Goal: Transaction & Acquisition: Download file/media

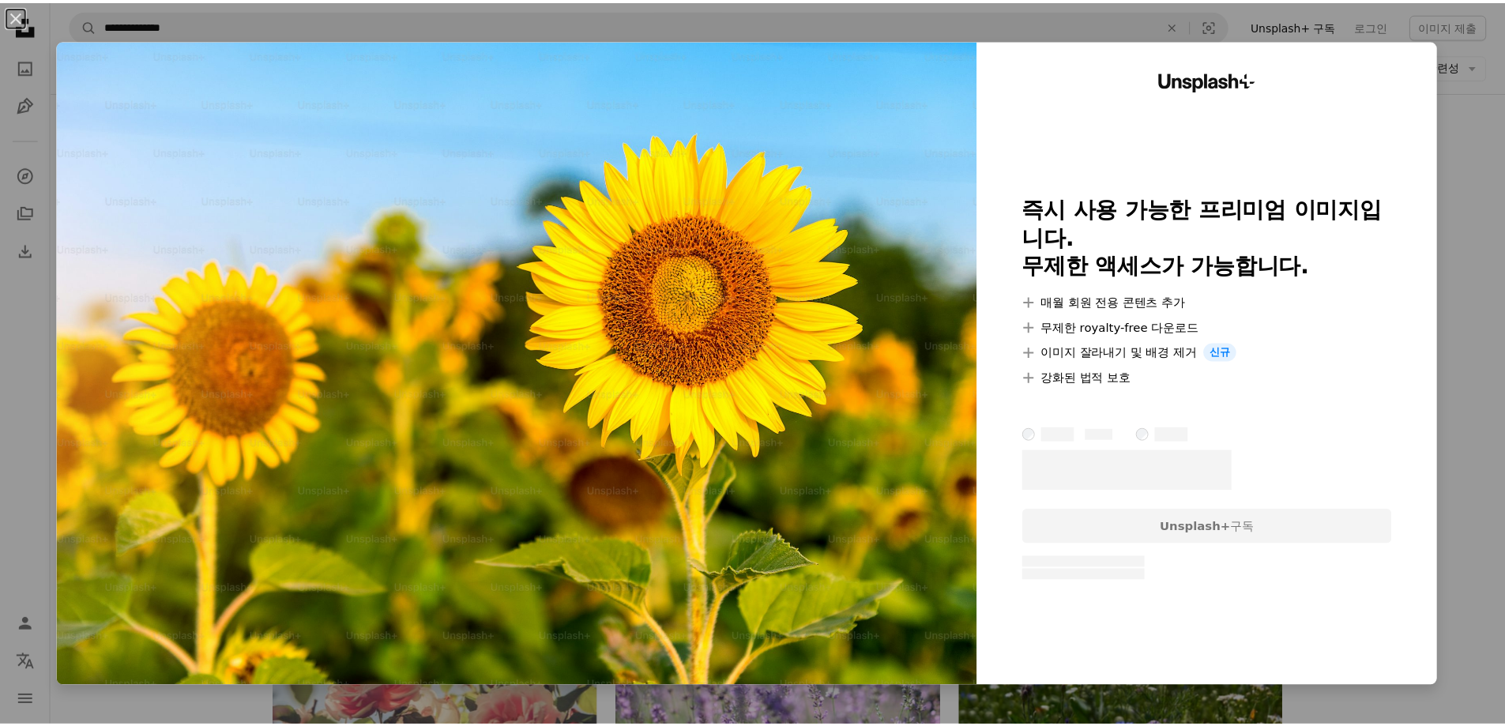
scroll to position [316, 0]
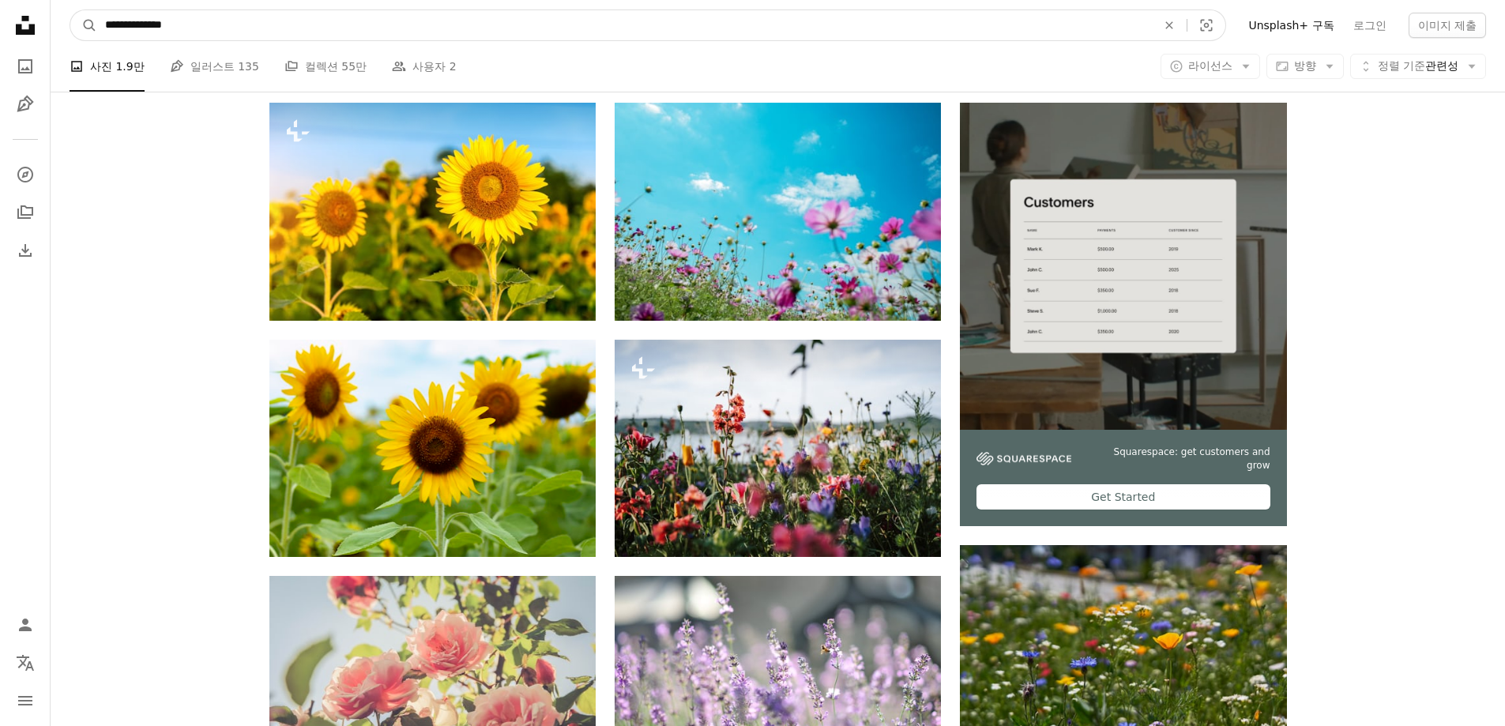
scroll to position [223, 0]
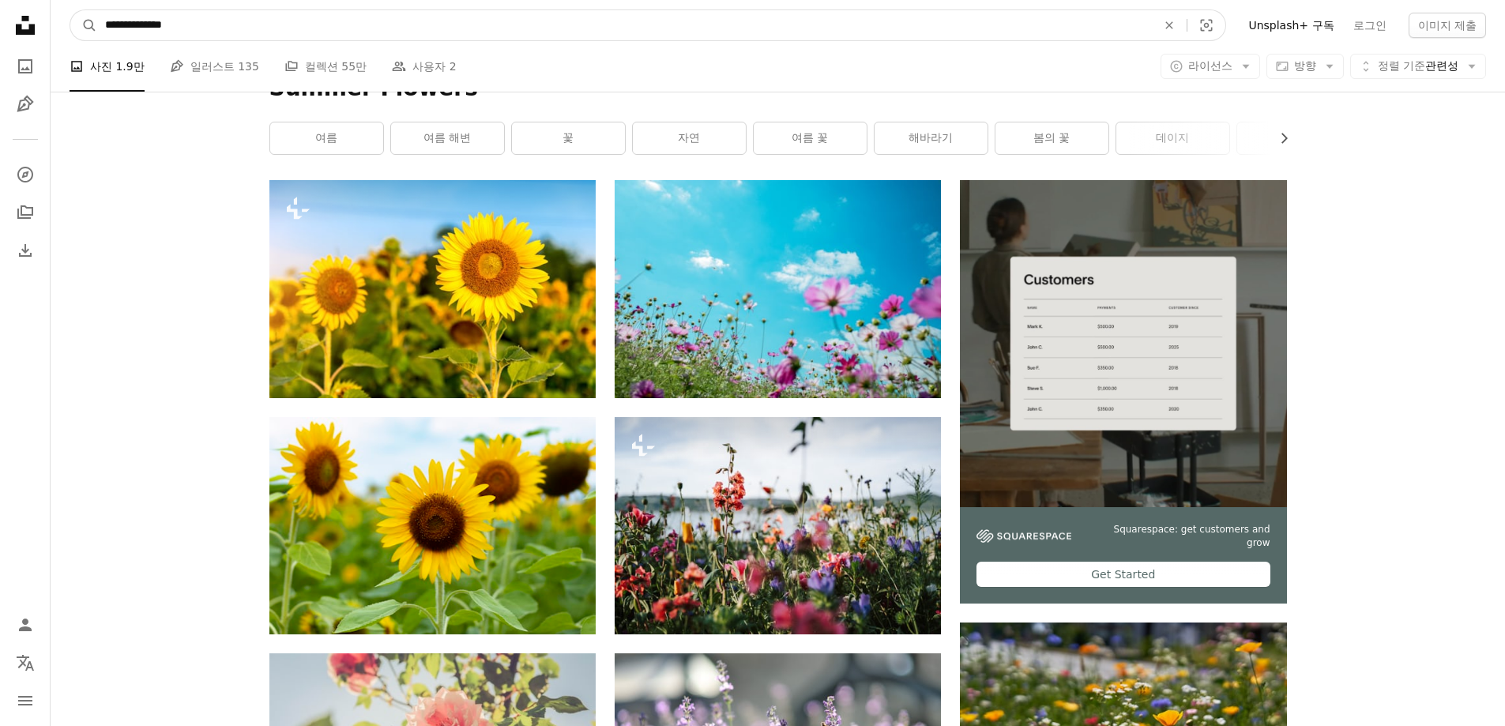
drag, startPoint x: 344, startPoint y: 19, endPoint x: 0, endPoint y: -6, distance: 345.3
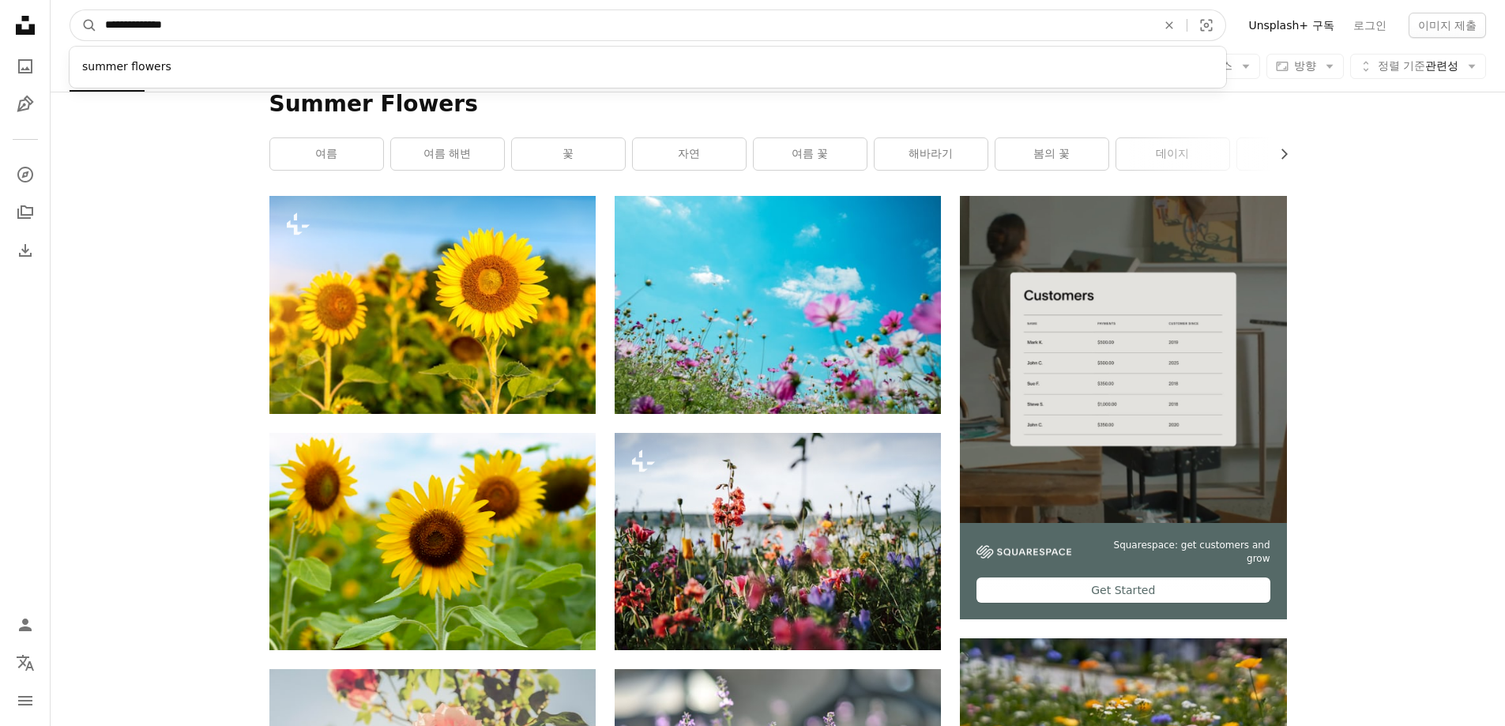
paste input "**"
type input "**********"
click at [70, 10] on button "A magnifying glass" at bounding box center [83, 25] width 27 height 30
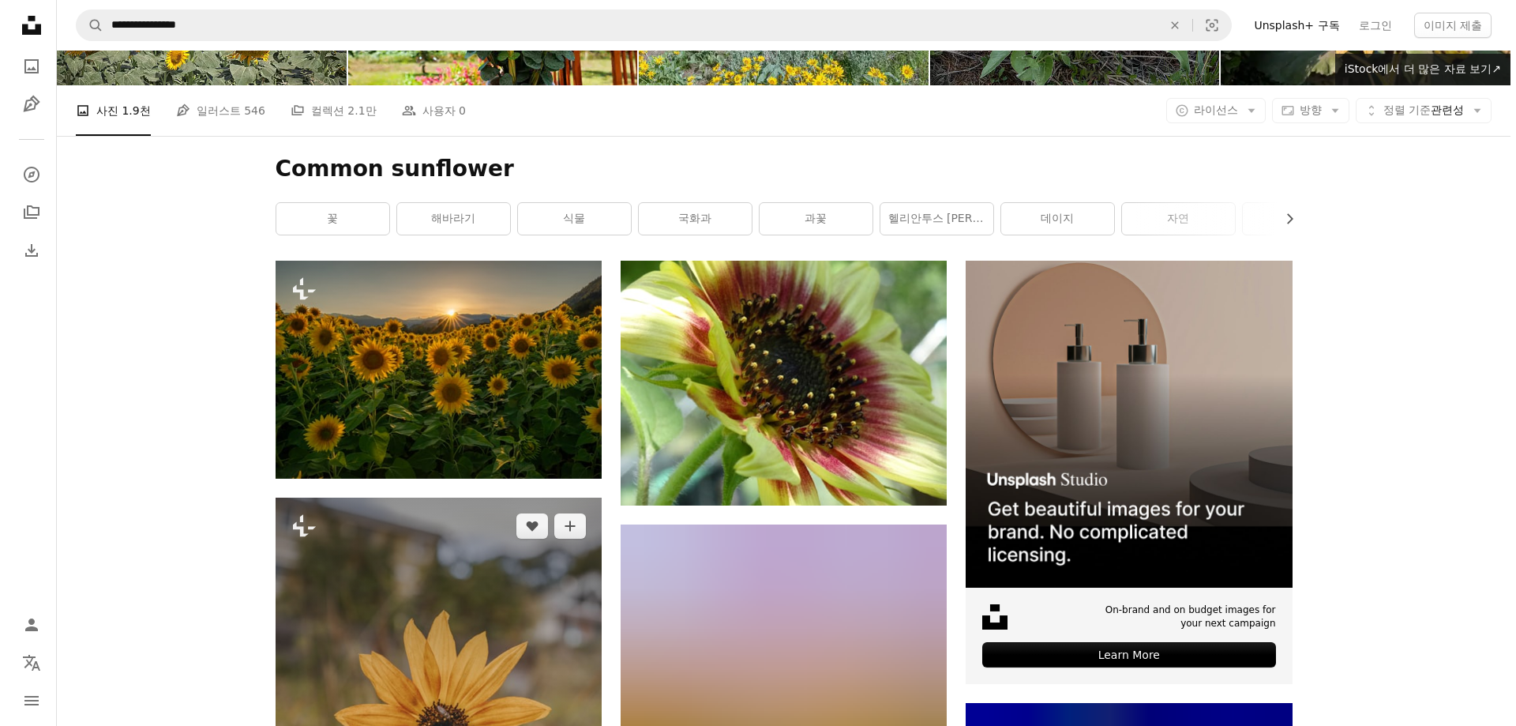
scroll to position [553, 0]
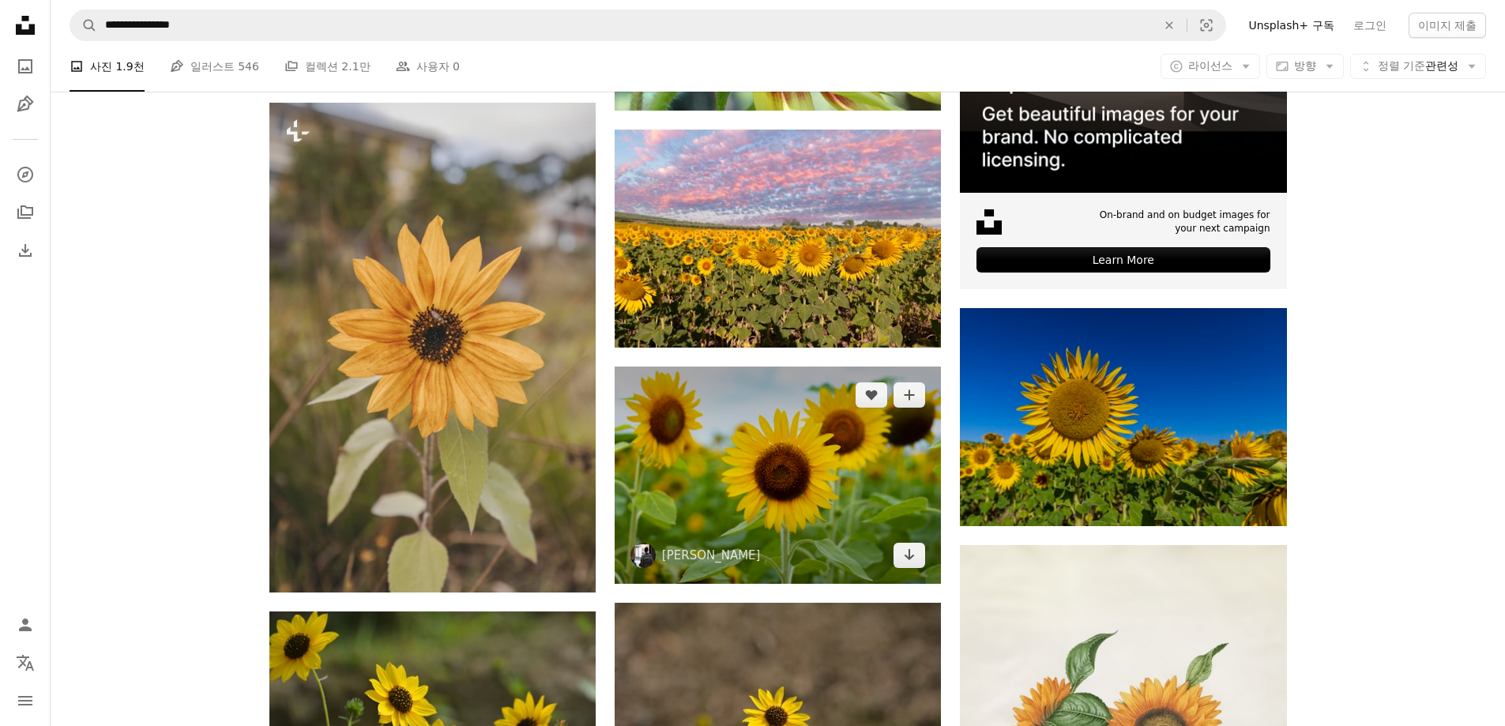
click at [842, 450] on img at bounding box center [777, 474] width 326 height 217
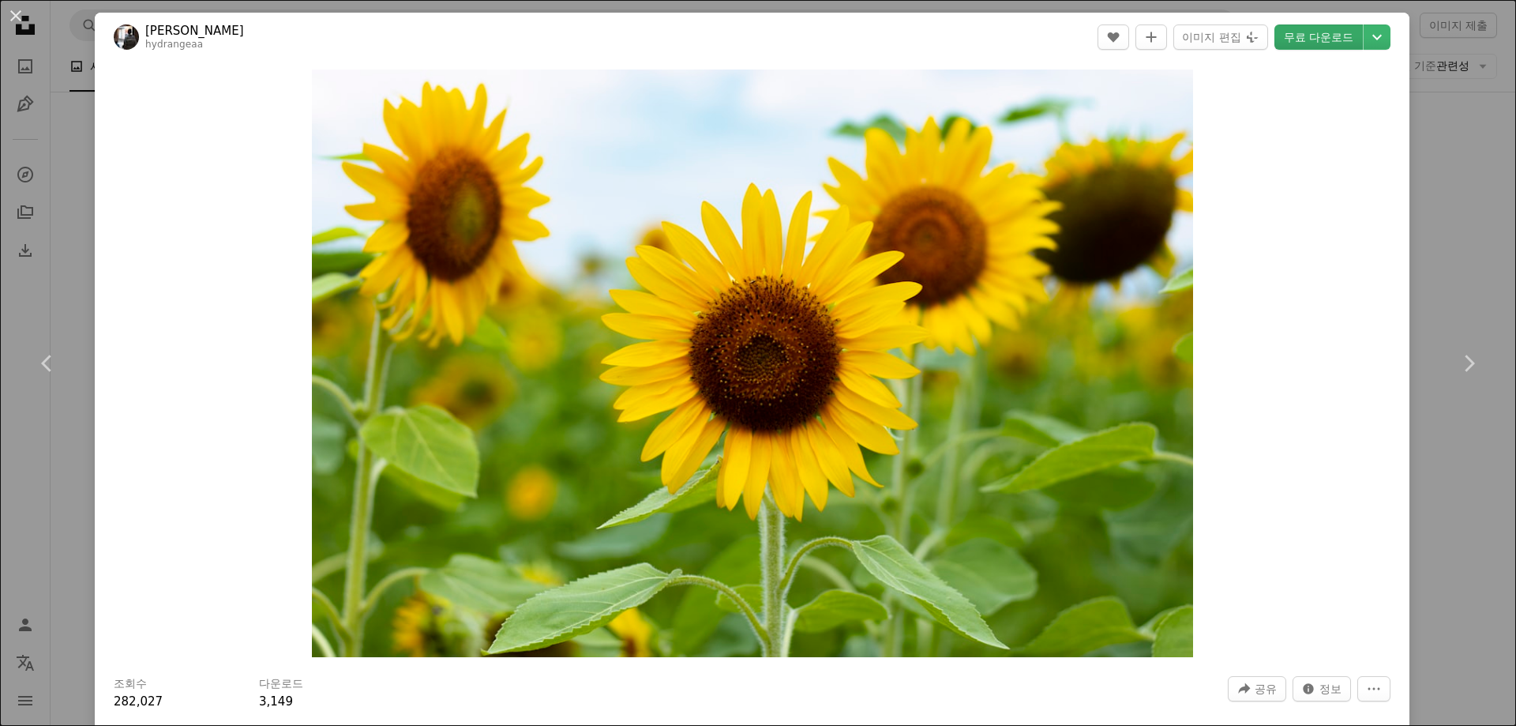
click at [1315, 43] on link "무료 다운로드" at bounding box center [1319, 36] width 88 height 25
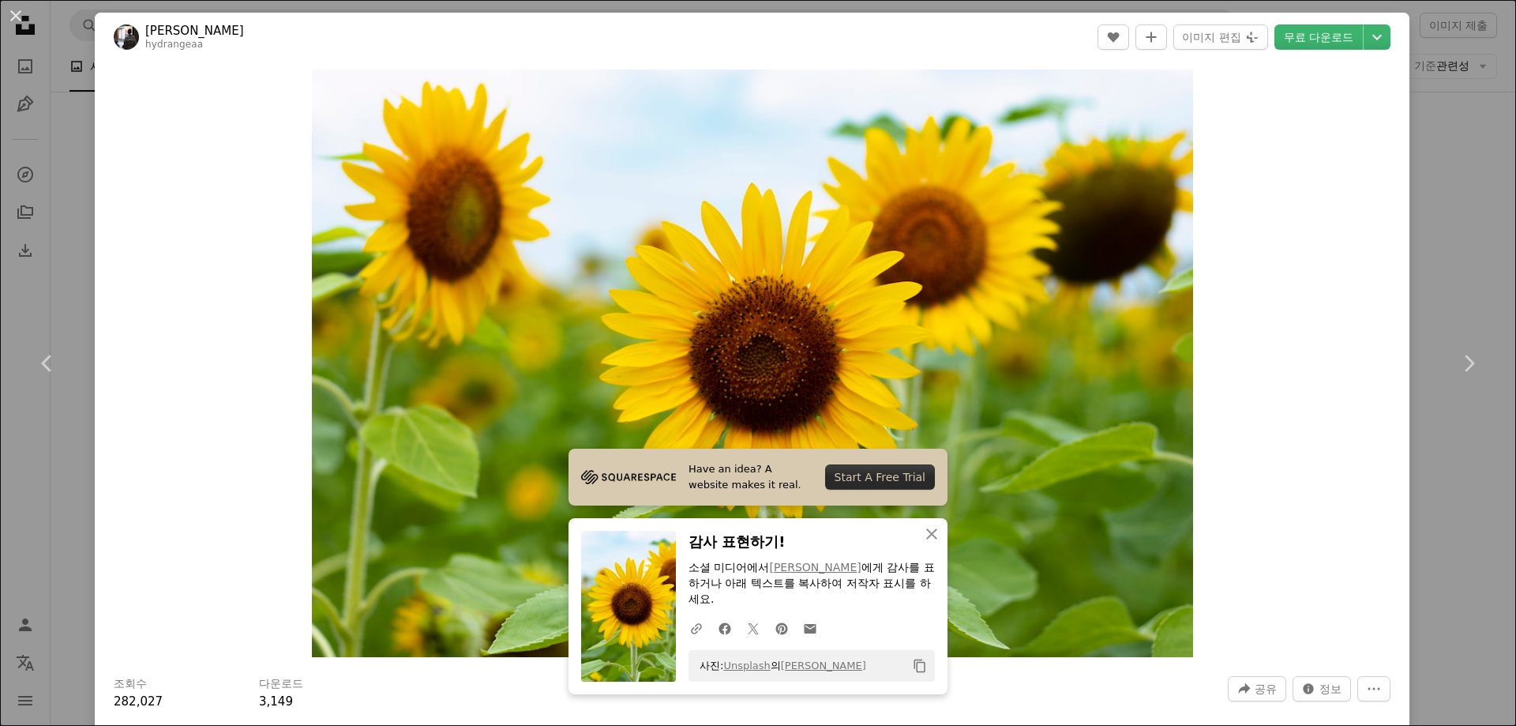
click at [1321, 494] on div "Zoom in" at bounding box center [752, 363] width 1315 height 603
click at [10, 17] on button "An X shape" at bounding box center [15, 15] width 19 height 19
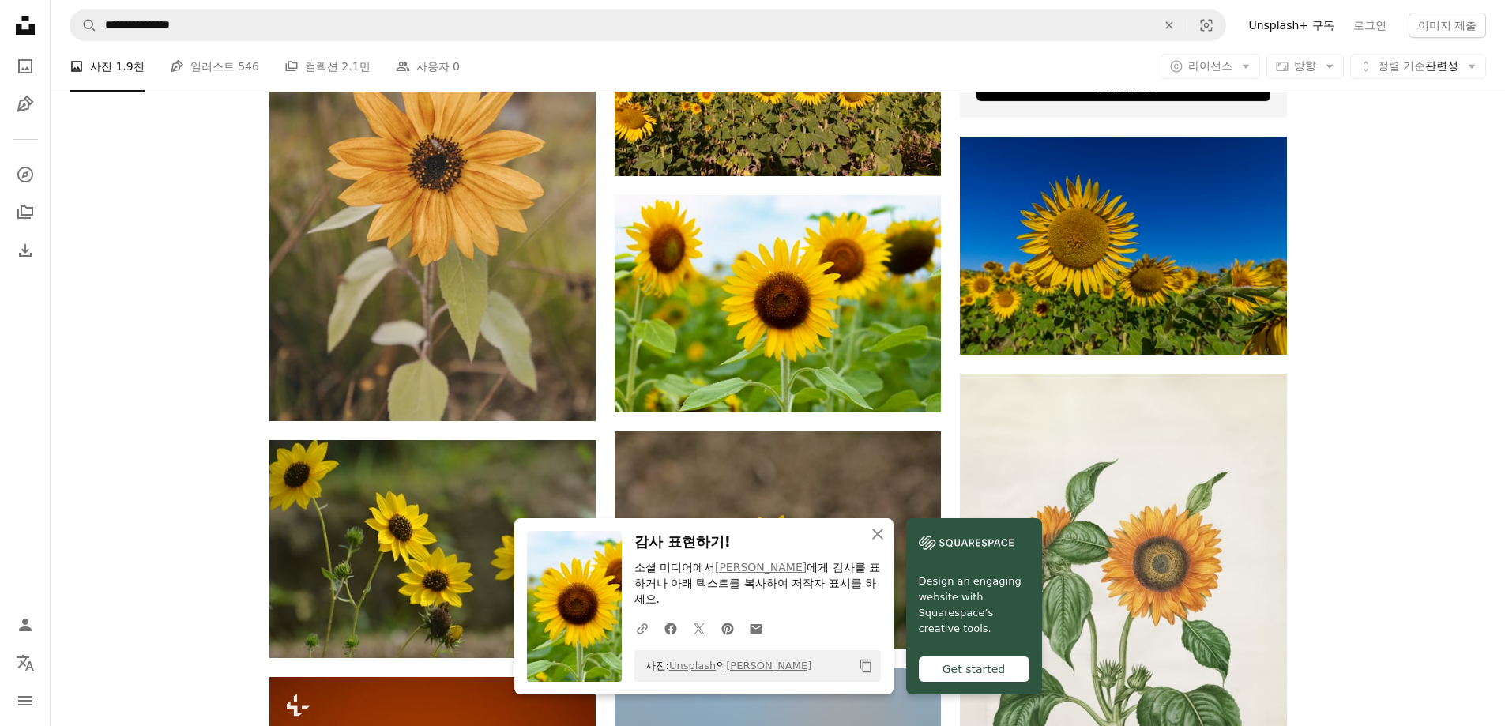
scroll to position [869, 0]
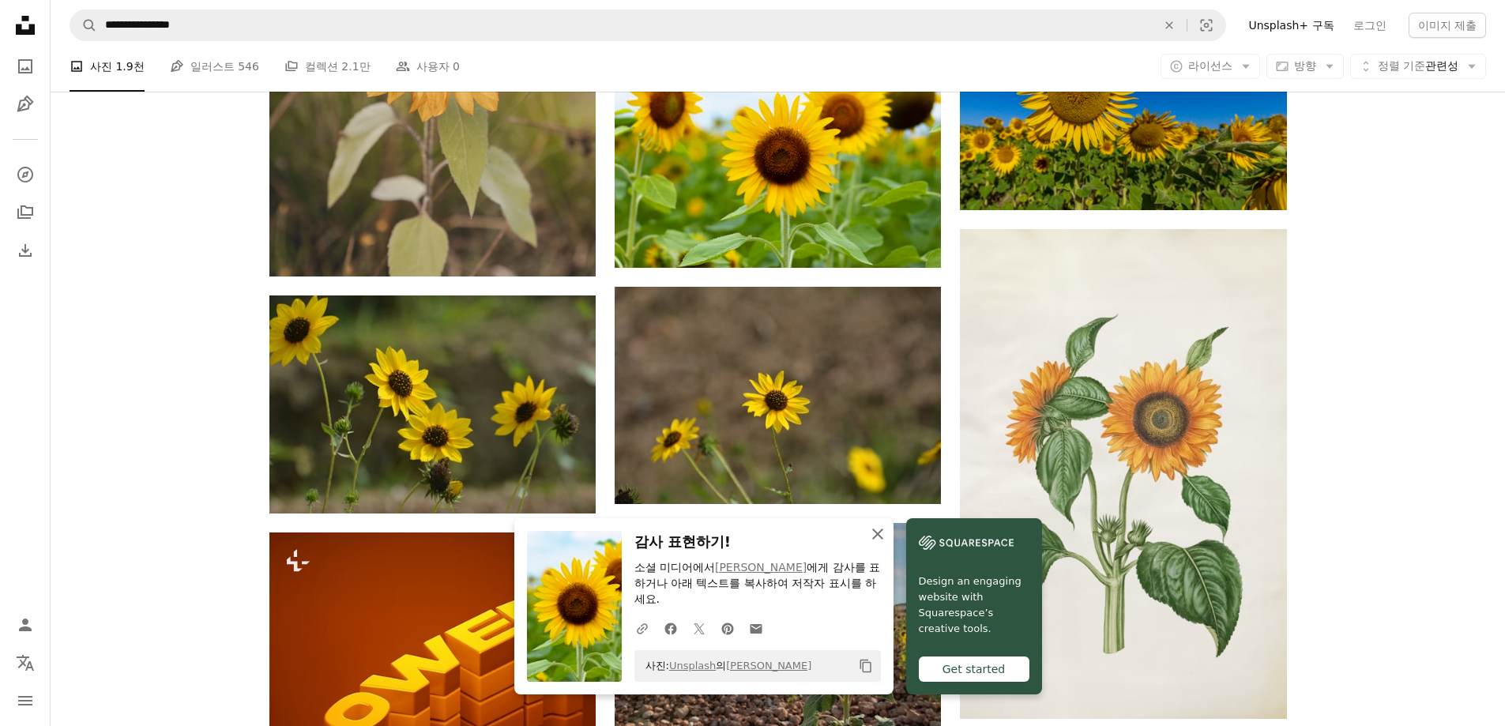
click at [883, 530] on icon "An X shape" at bounding box center [877, 533] width 19 height 19
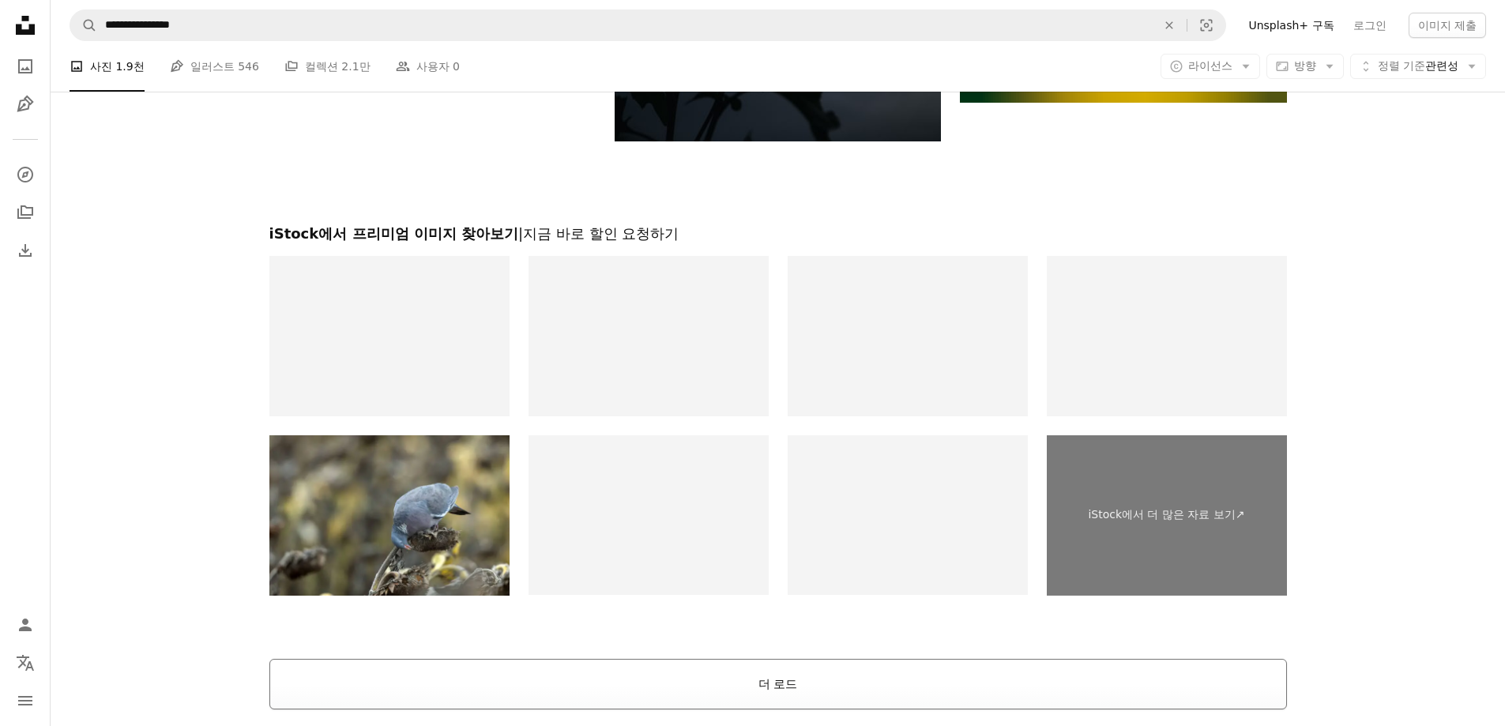
scroll to position [2606, 0]
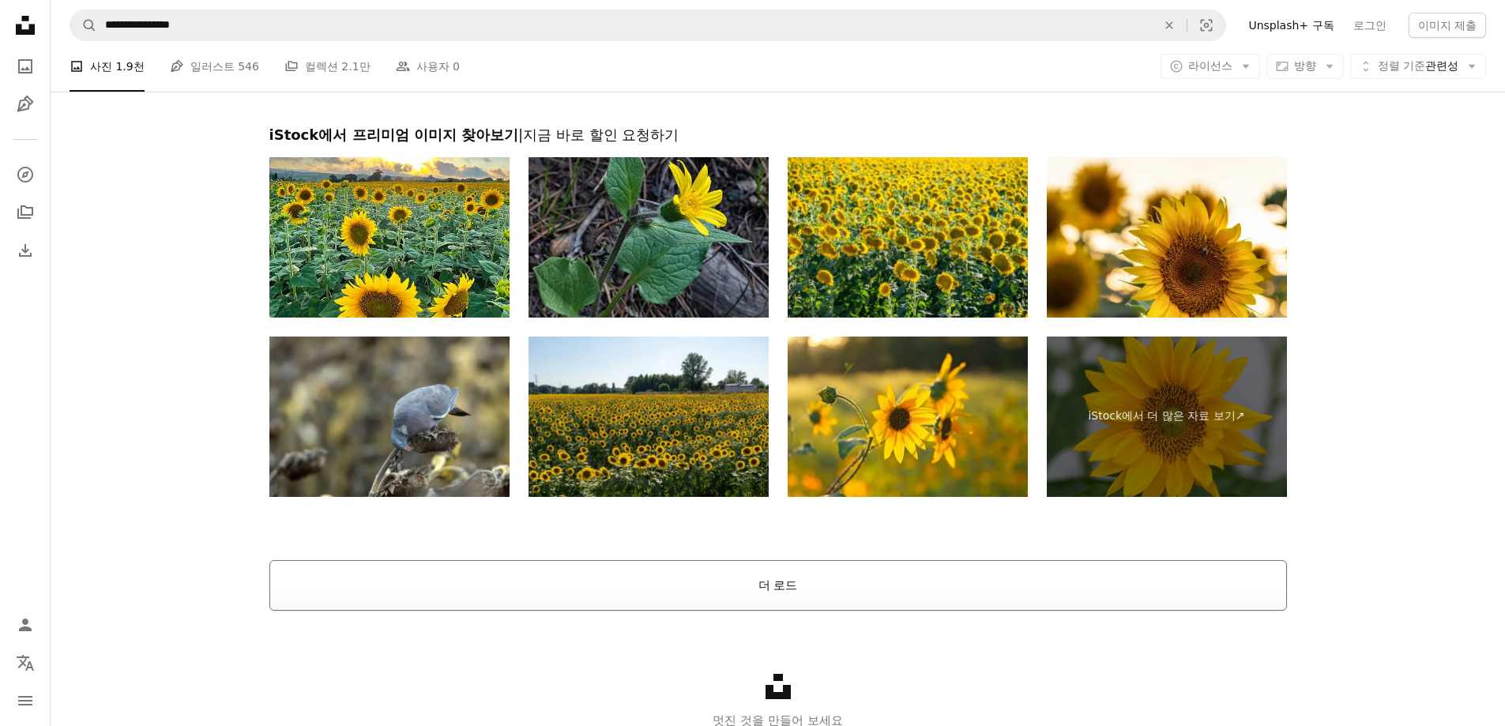
click at [793, 591] on button "더 로드" at bounding box center [777, 585] width 1017 height 51
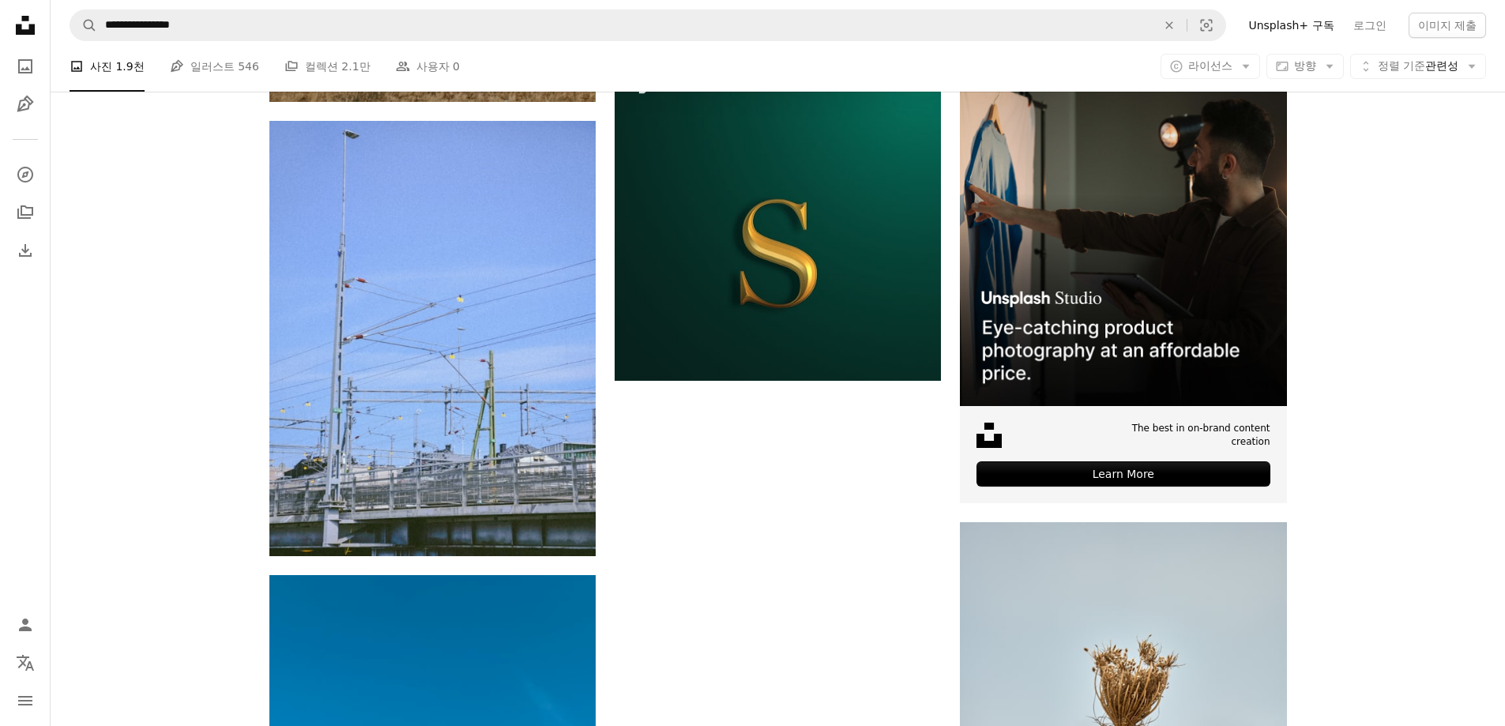
scroll to position [6555, 0]
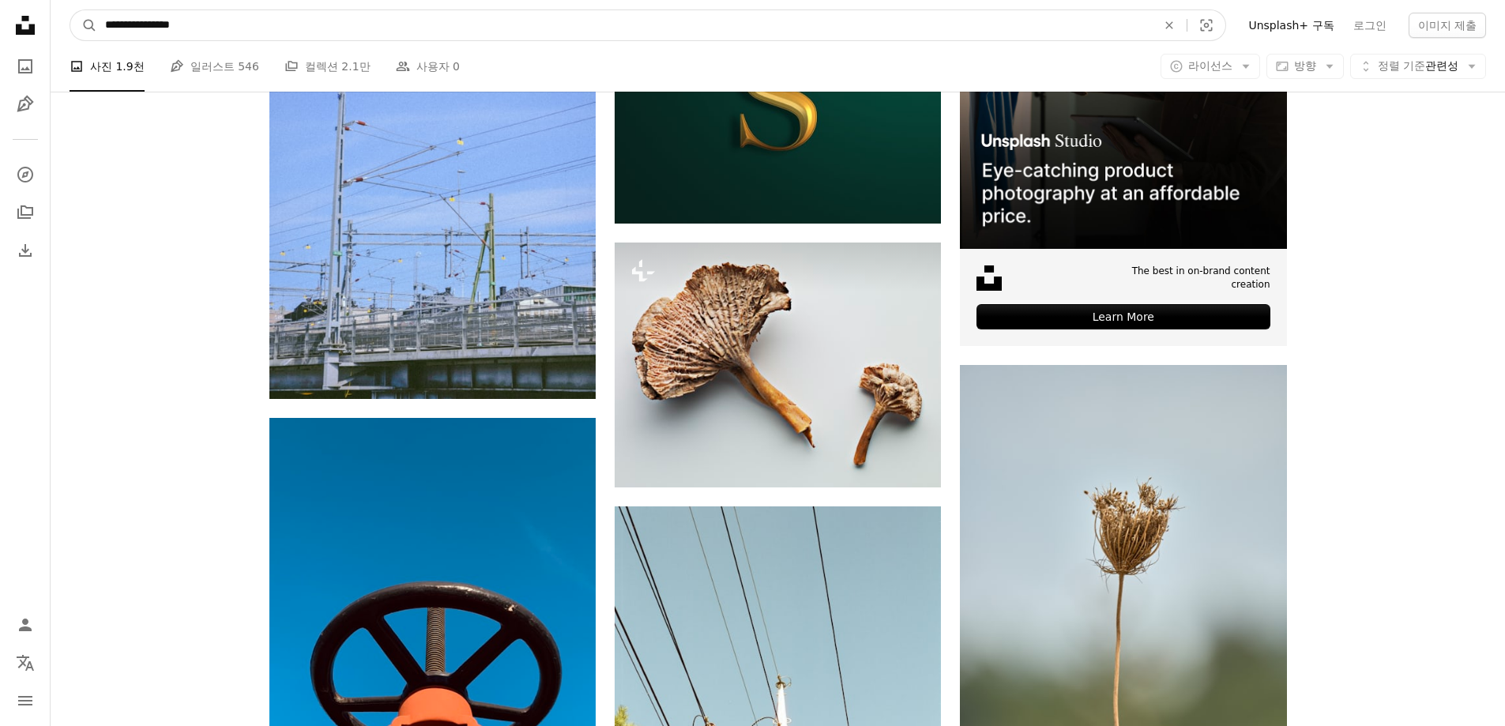
drag, startPoint x: 156, startPoint y: 22, endPoint x: 49, endPoint y: 9, distance: 107.4
click at [51, 12] on nav "**********" at bounding box center [778, 25] width 1454 height 51
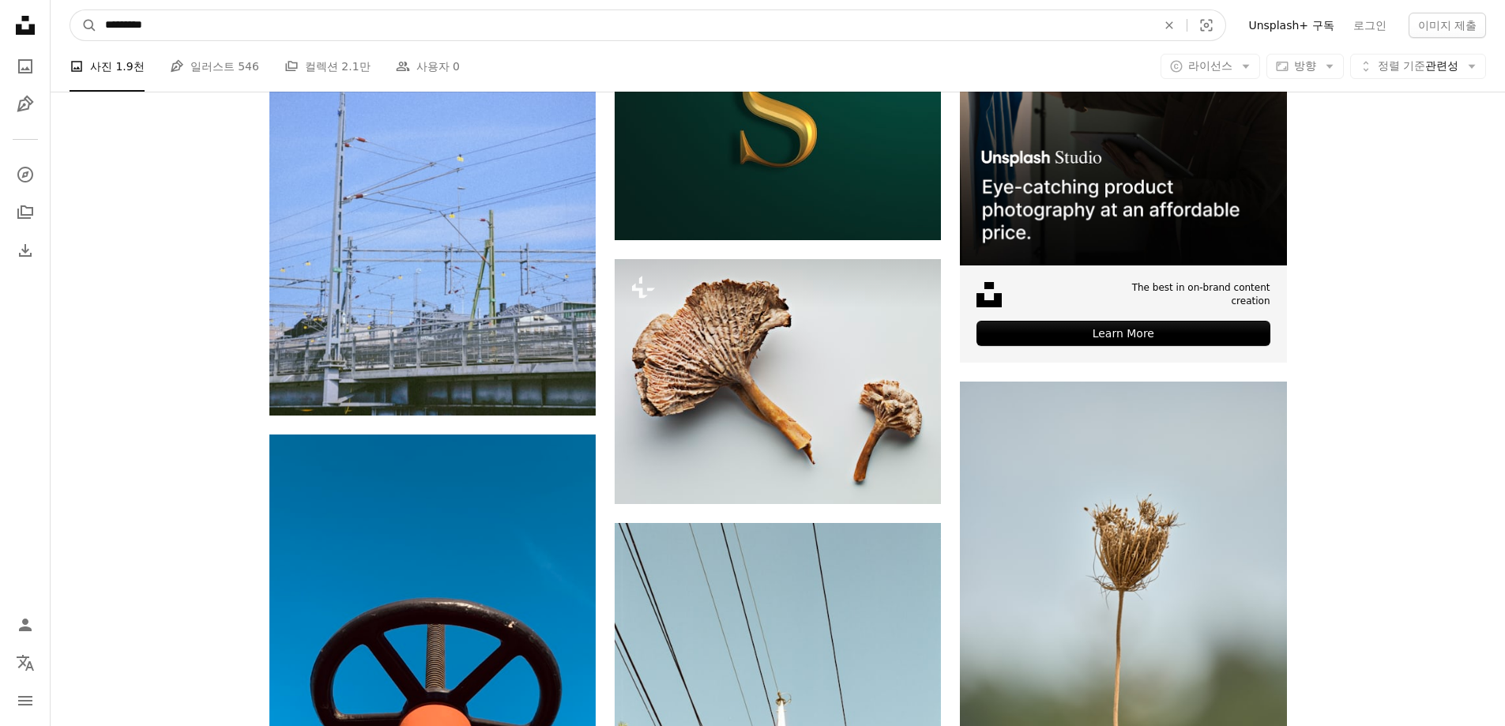
type input "*********"
click at [70, 10] on button "A magnifying glass" at bounding box center [83, 25] width 27 height 30
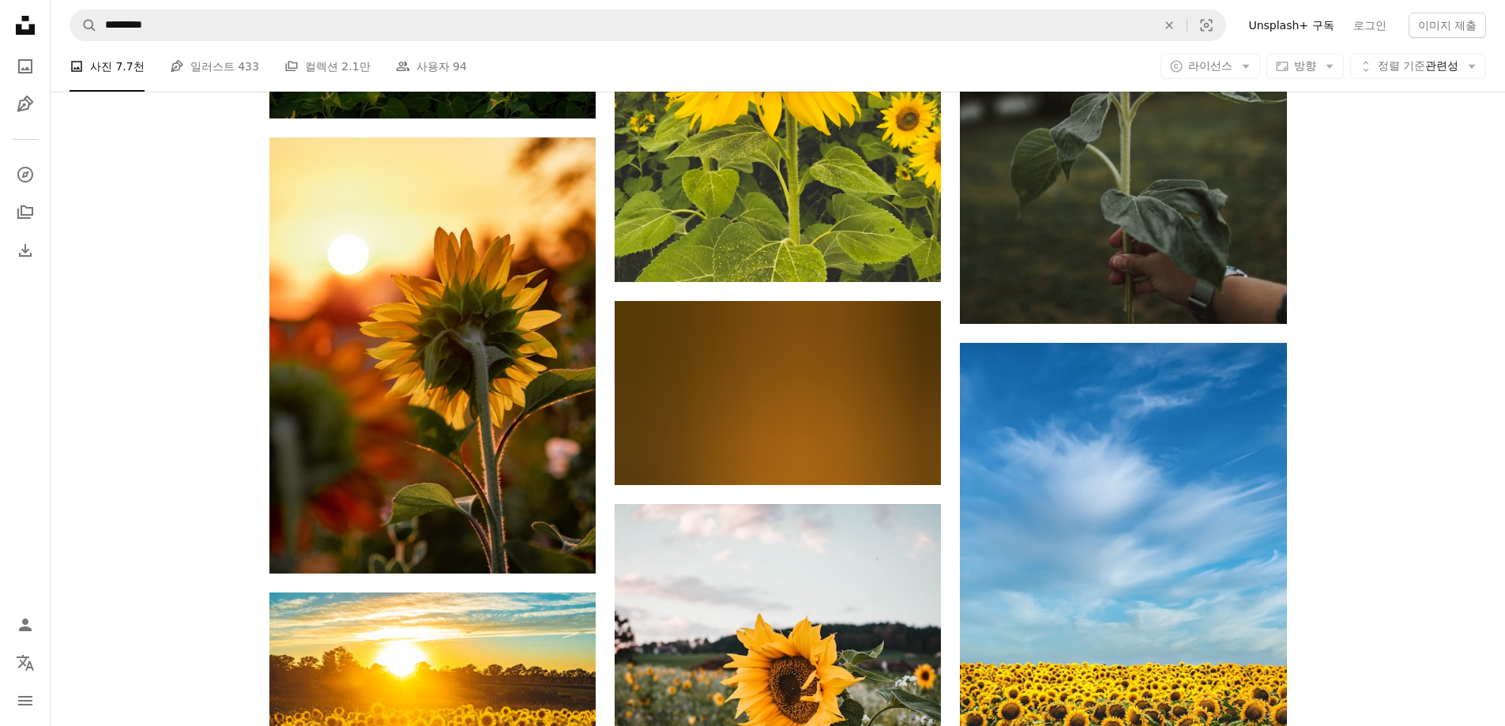
scroll to position [1422, 0]
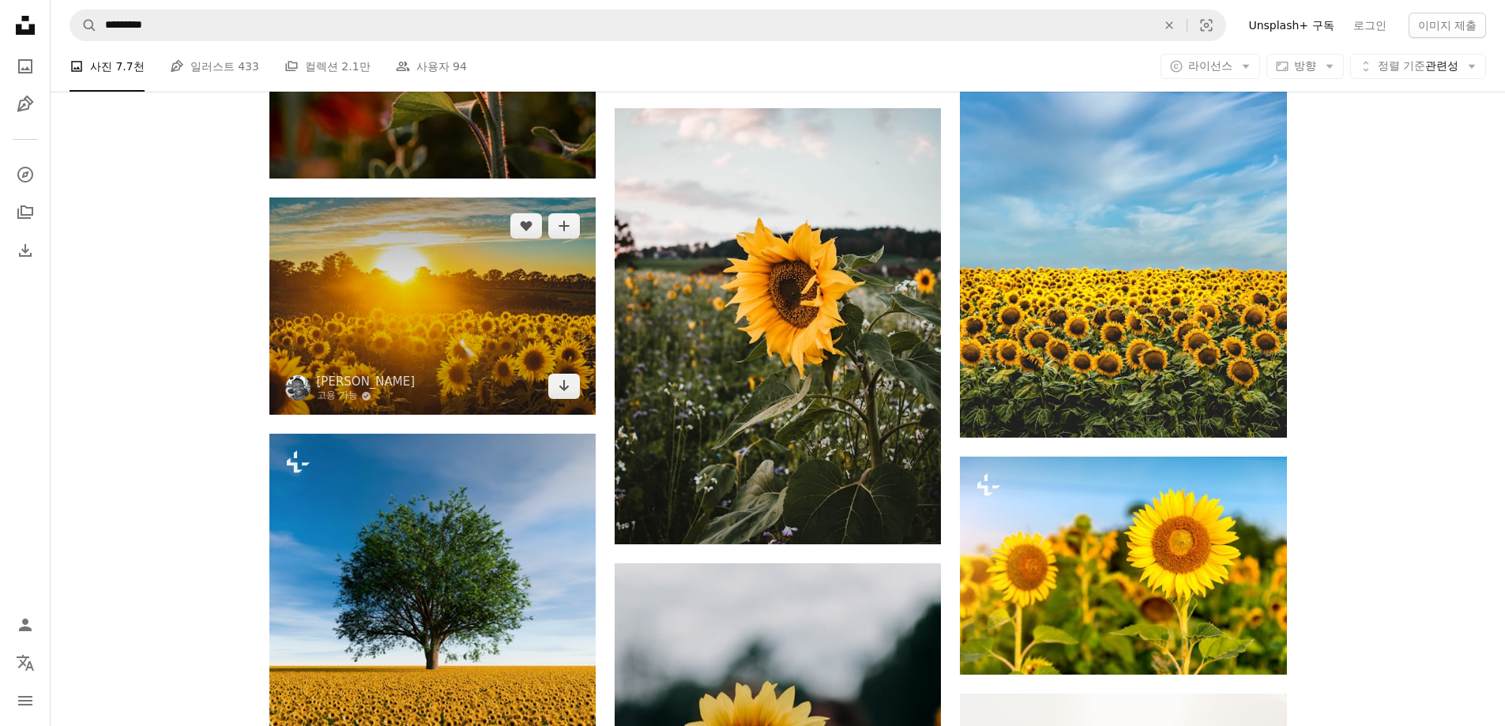
click at [412, 293] on img at bounding box center [432, 305] width 326 height 217
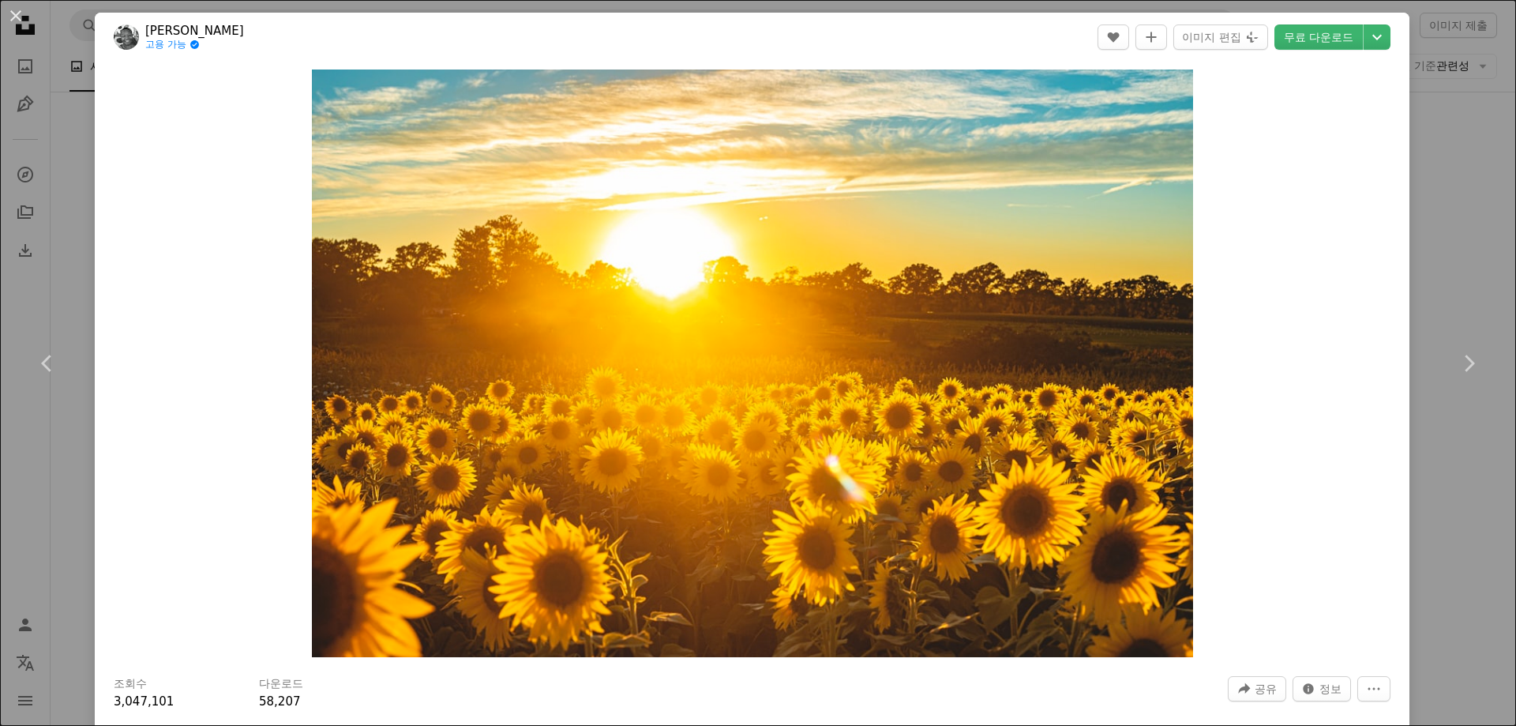
click at [1293, 60] on header "[PERSON_NAME] 고용 가능 A checkmark inside of a circle A heart A plus sign 이미지 편집 P…" at bounding box center [752, 37] width 1315 height 49
click at [1293, 45] on link "무료 다운로드" at bounding box center [1319, 36] width 88 height 25
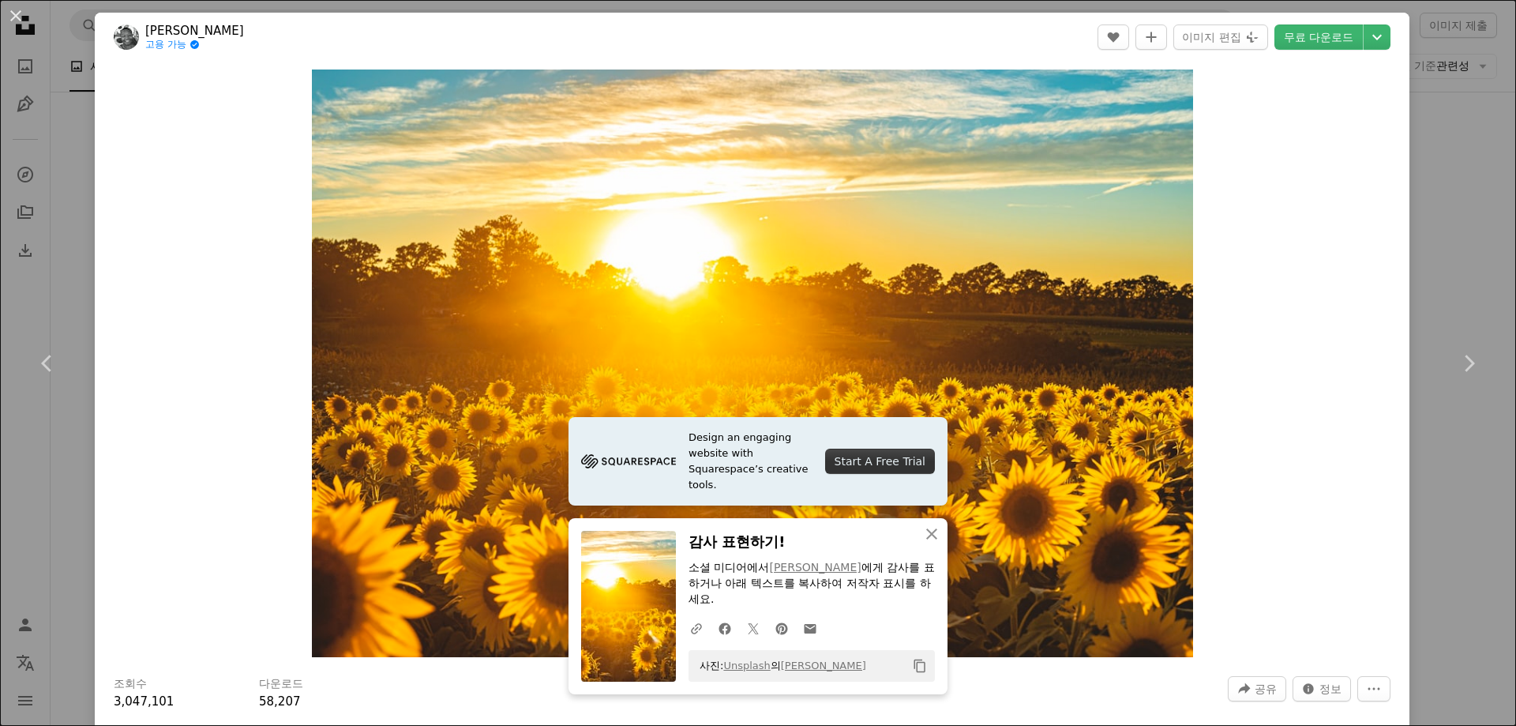
drag, startPoint x: 20, startPoint y: 15, endPoint x: 220, endPoint y: 189, distance: 264.8
click at [20, 15] on button "An X shape" at bounding box center [15, 15] width 19 height 19
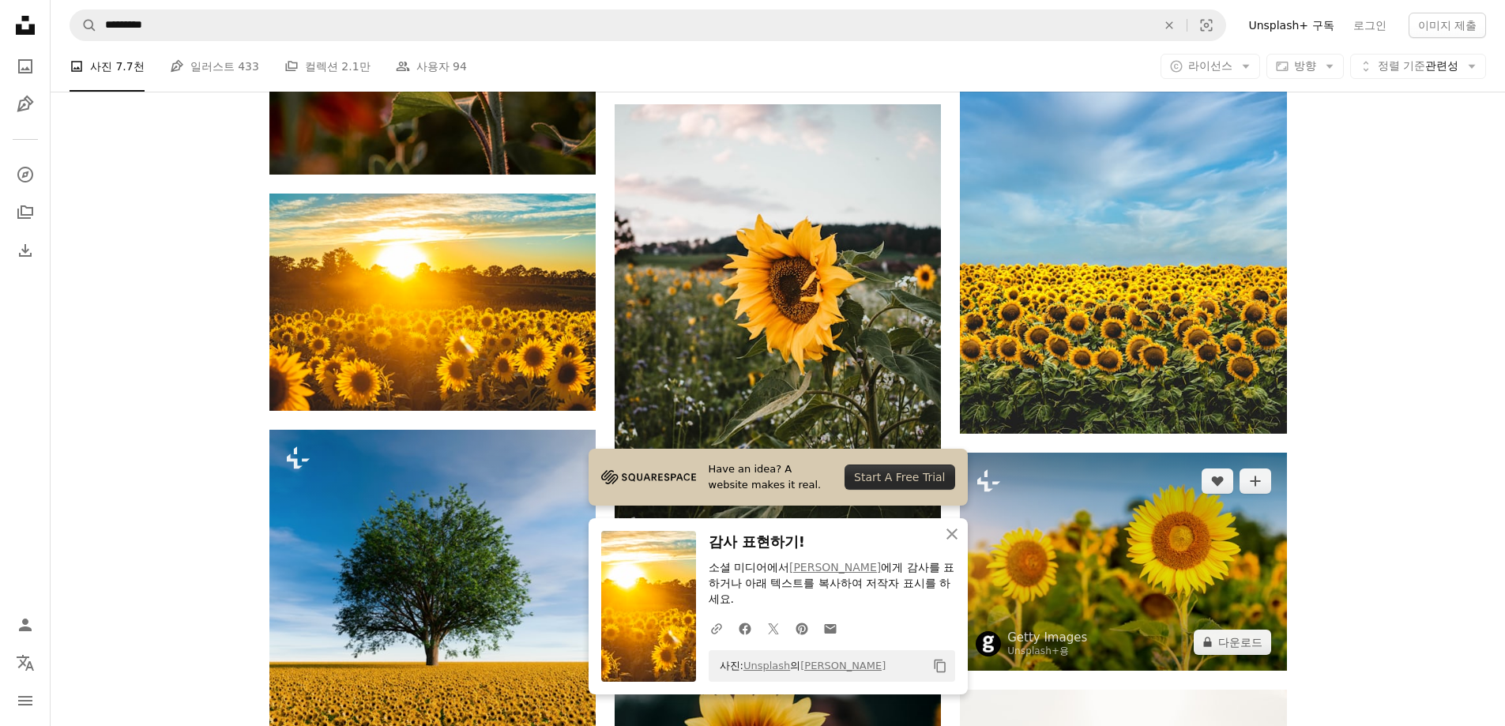
scroll to position [1422, 0]
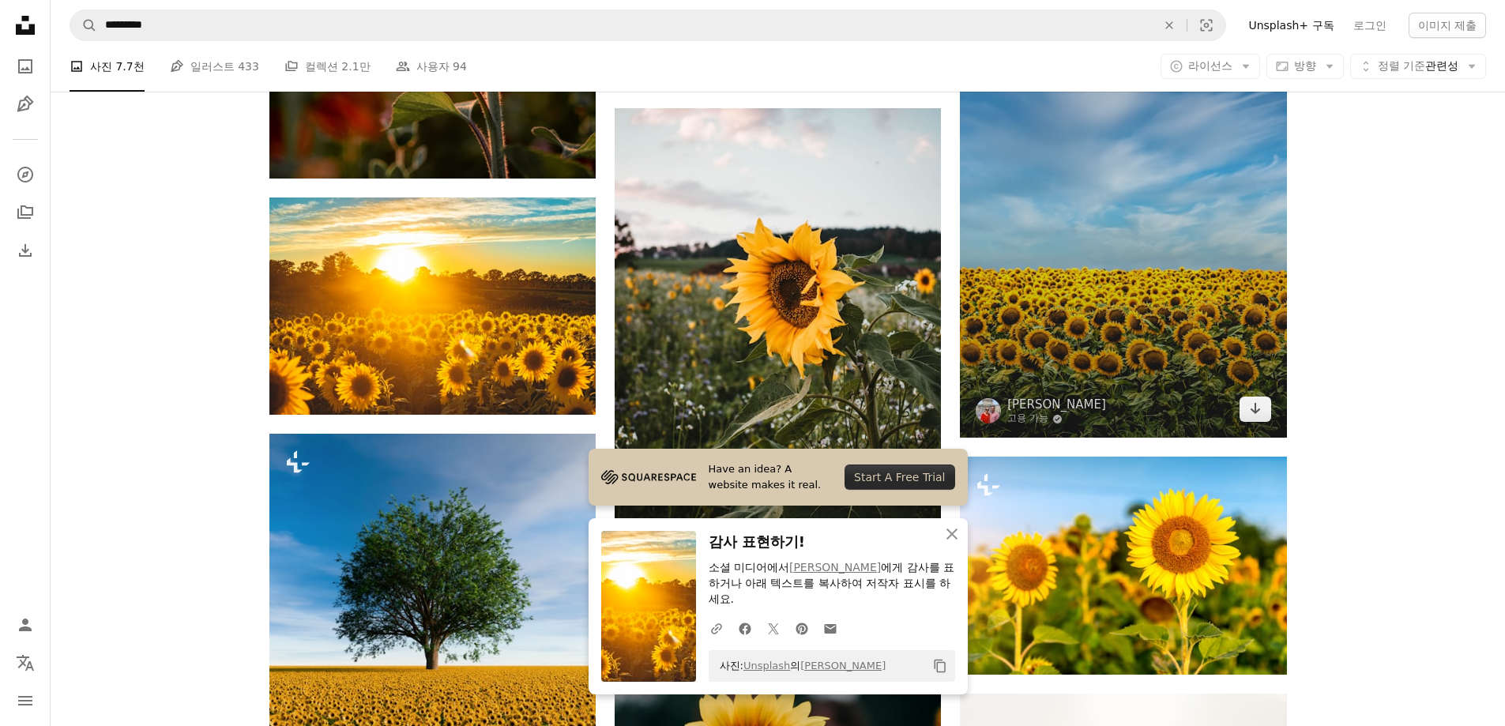
click at [1152, 299] on img at bounding box center [1123, 193] width 326 height 490
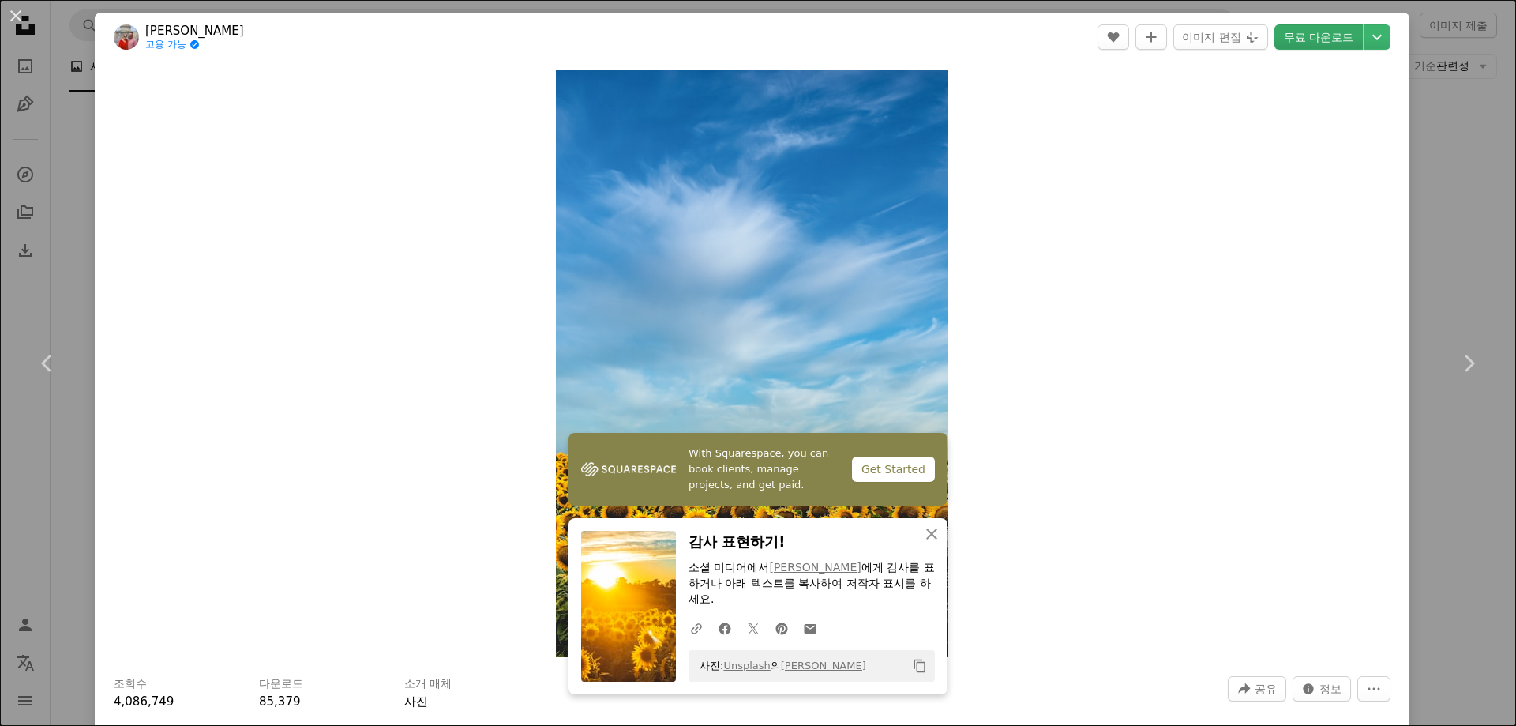
click at [1307, 36] on link "무료 다운로드" at bounding box center [1319, 36] width 88 height 25
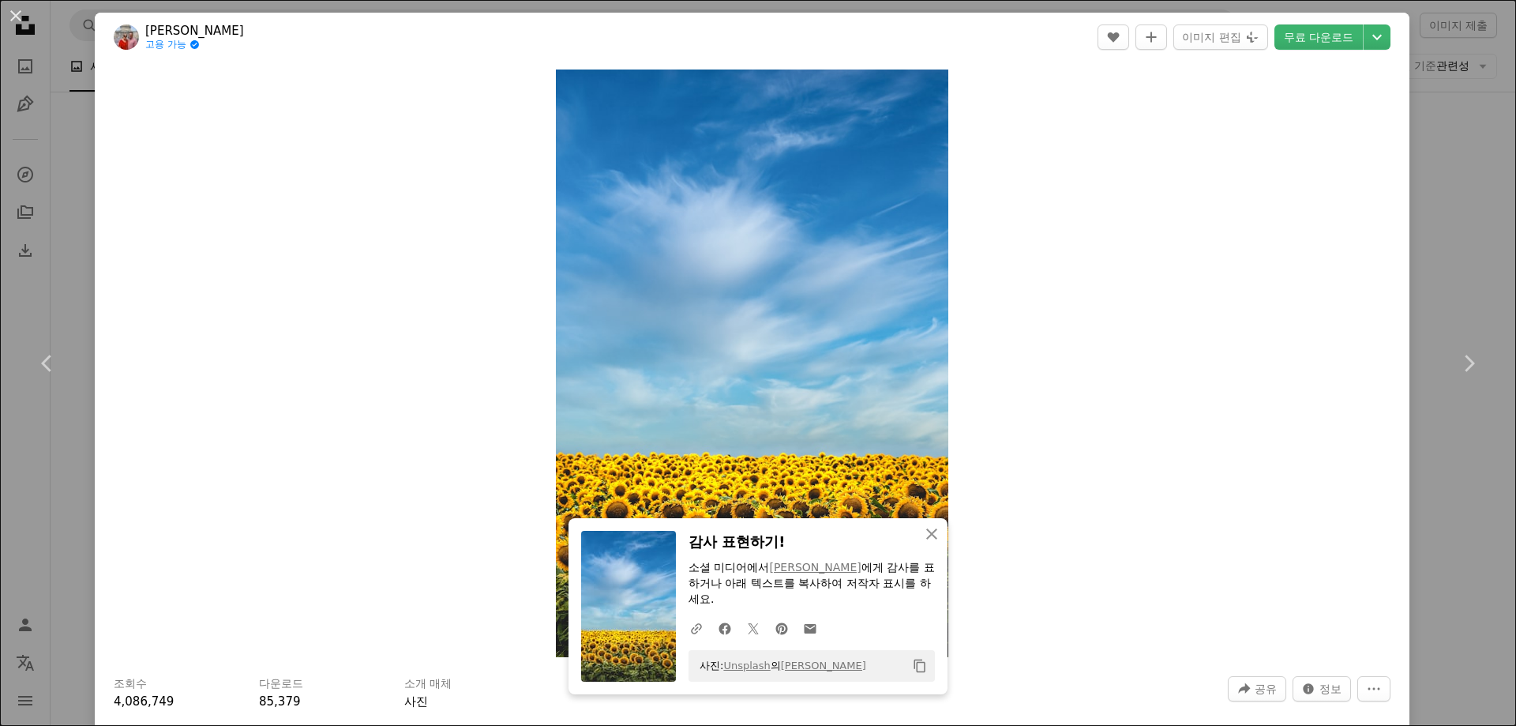
click at [15, 11] on button "An X shape" at bounding box center [15, 15] width 19 height 19
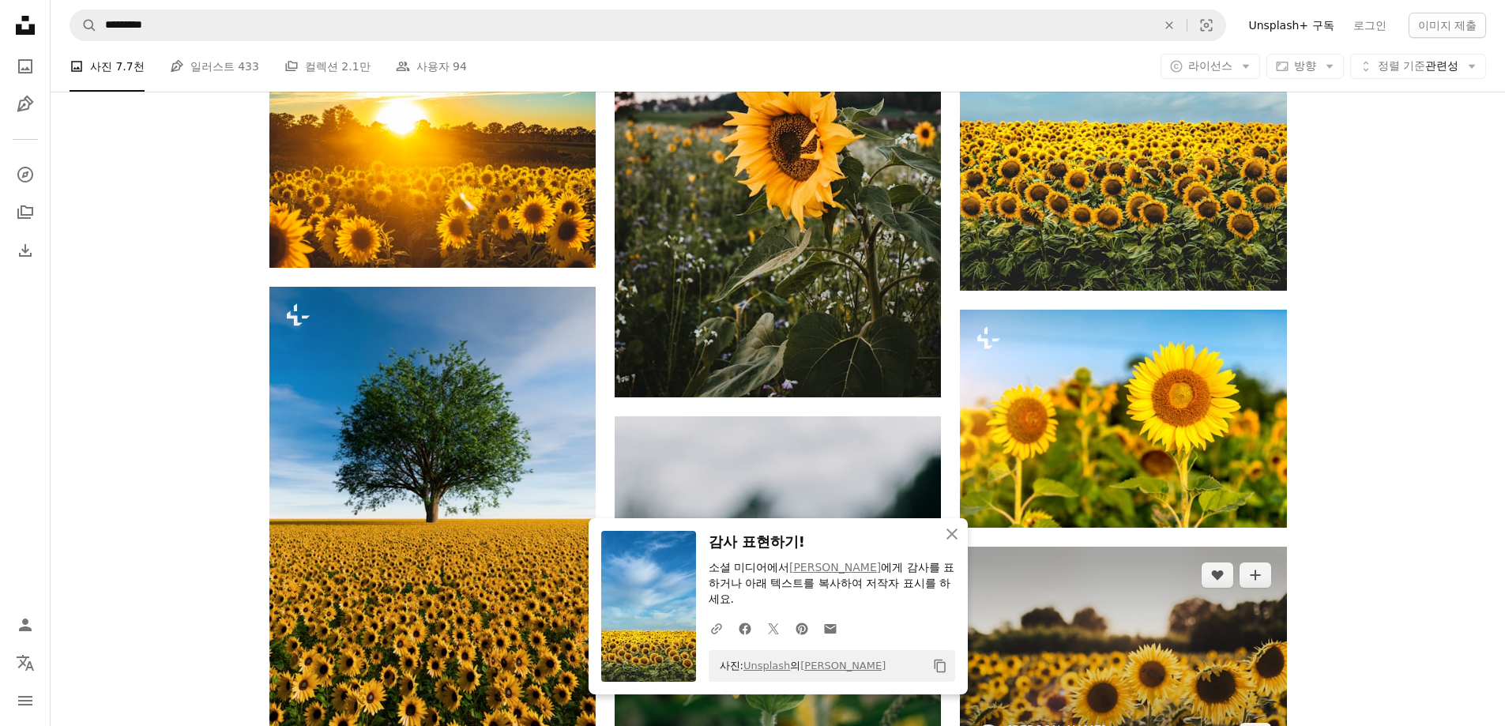
scroll to position [1737, 0]
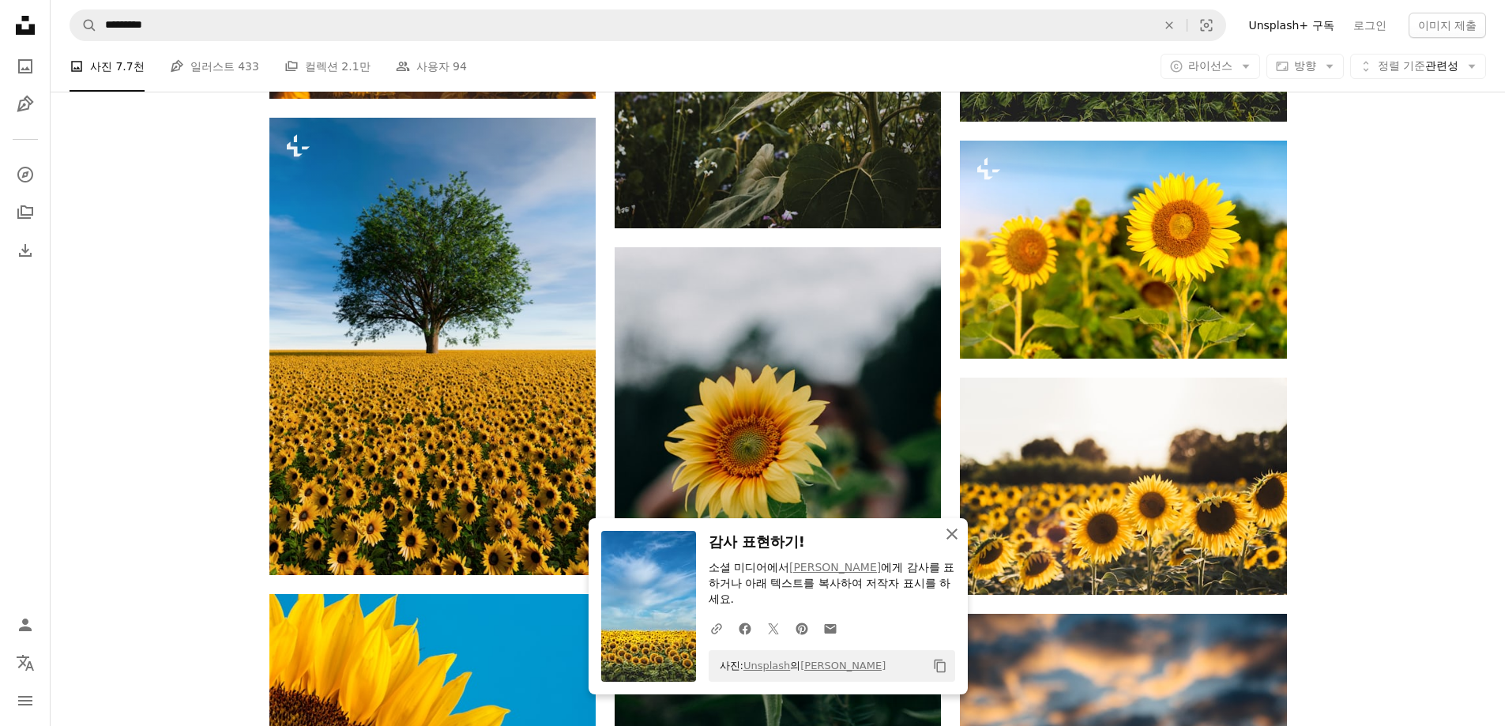
click at [952, 535] on icon "button" at bounding box center [951, 533] width 11 height 11
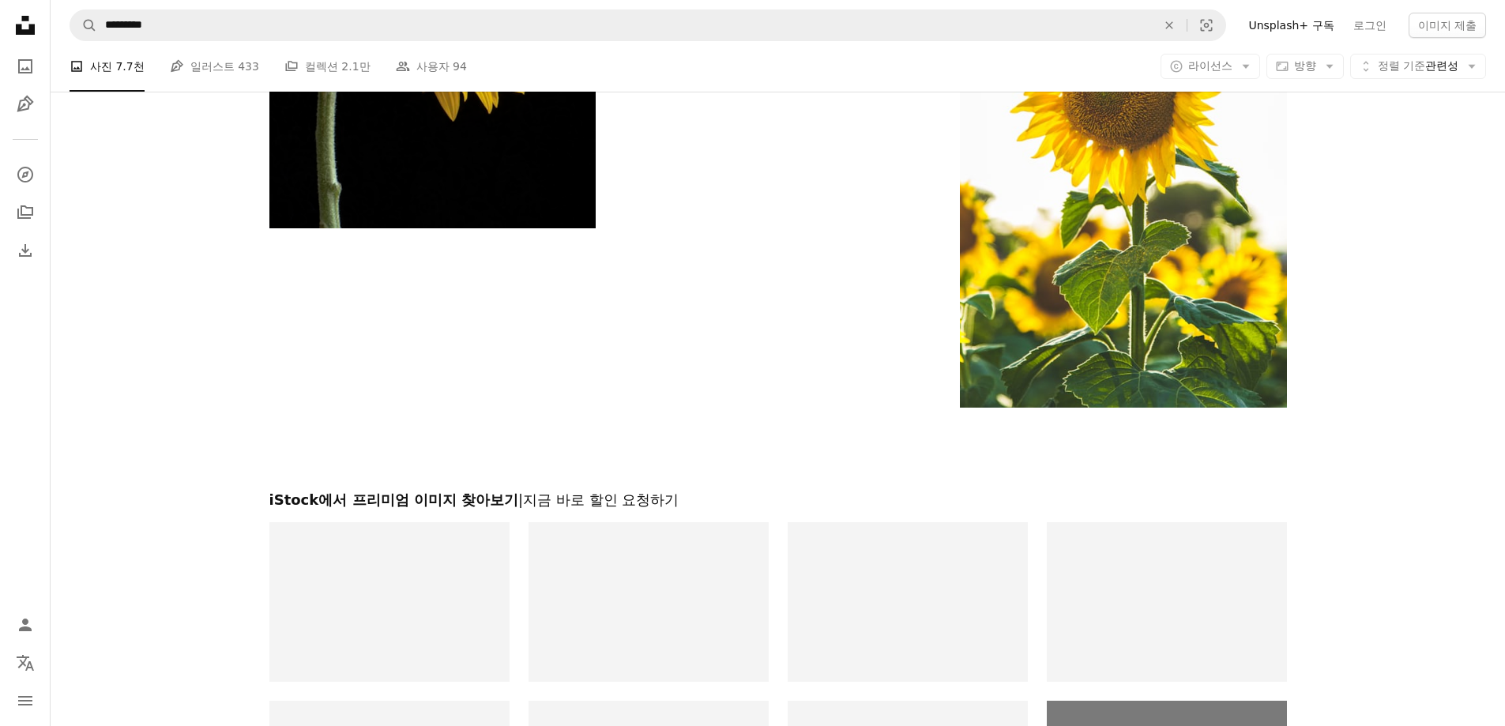
scroll to position [3384, 0]
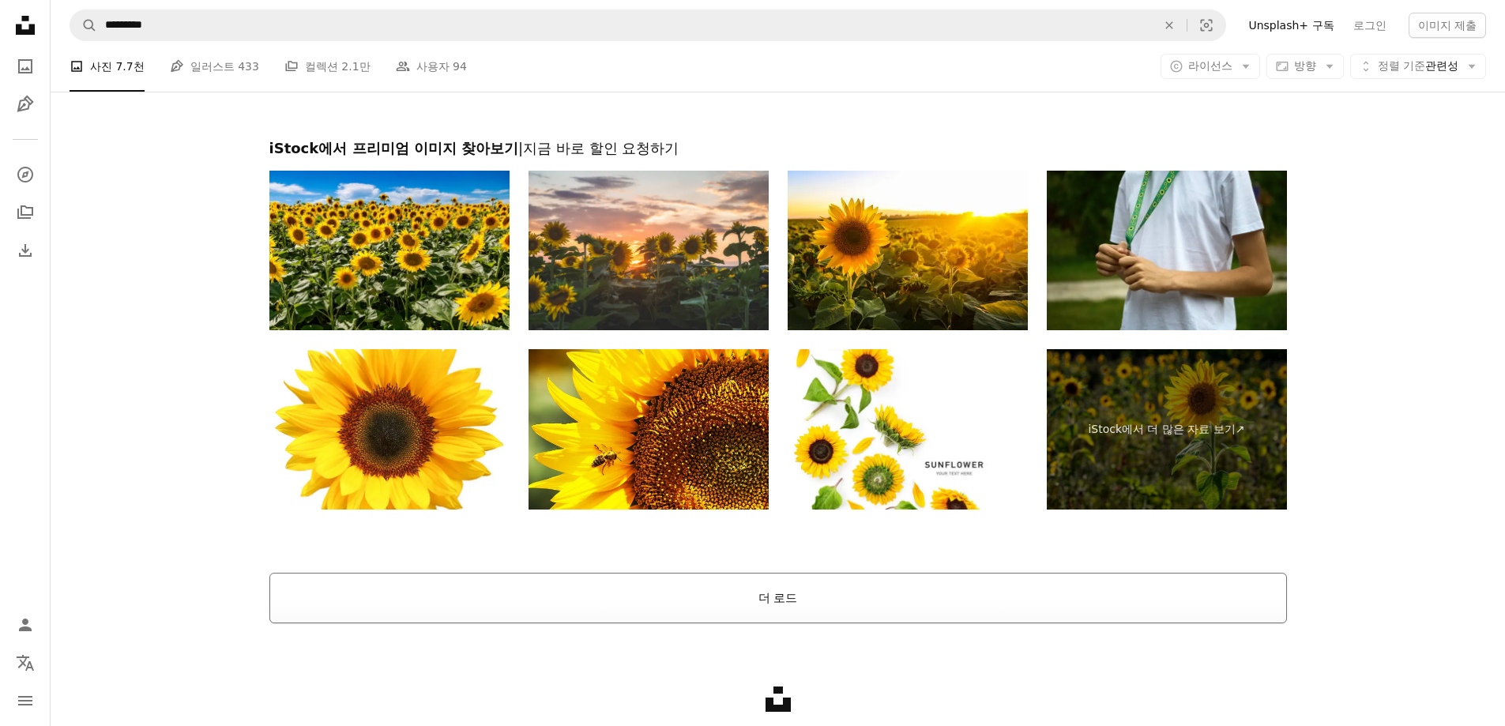
click at [742, 607] on button "더 로드" at bounding box center [777, 598] width 1017 height 51
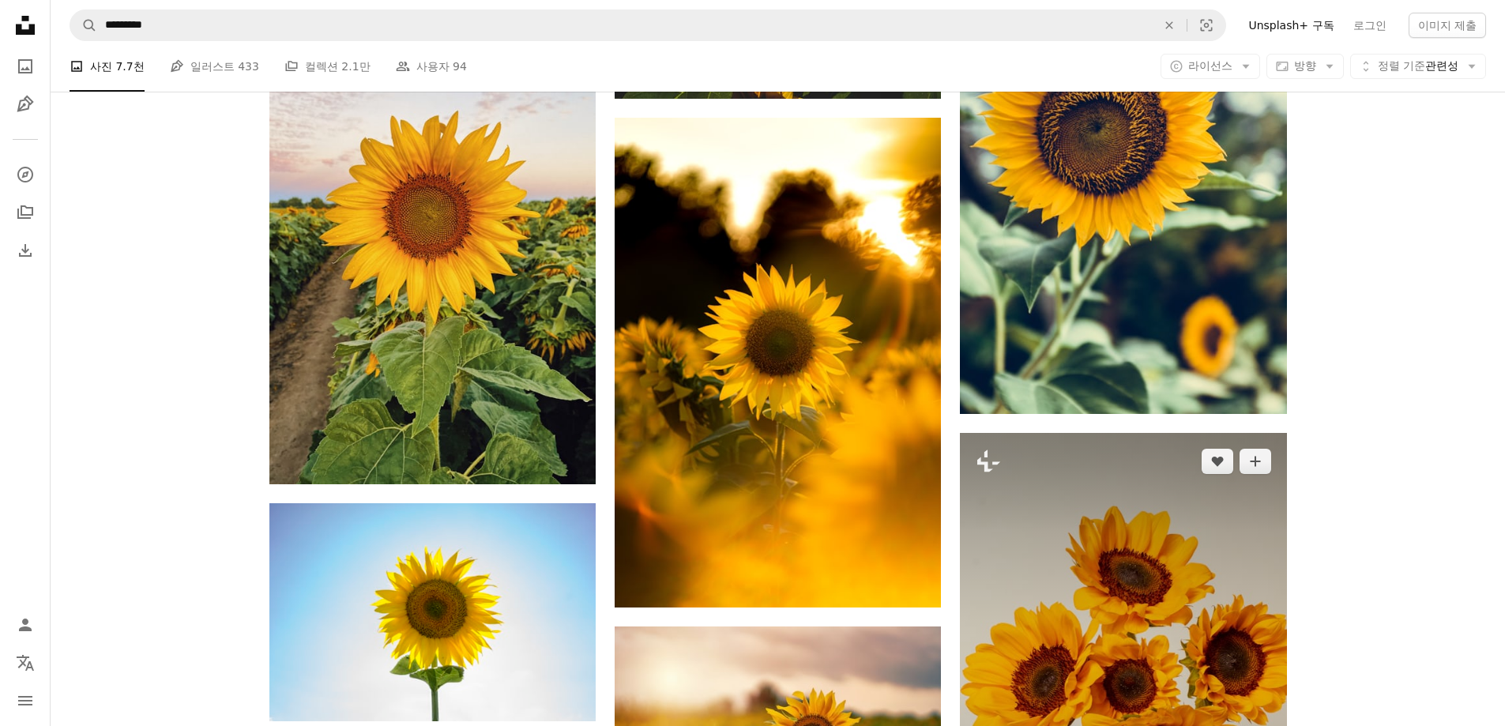
scroll to position [4411, 0]
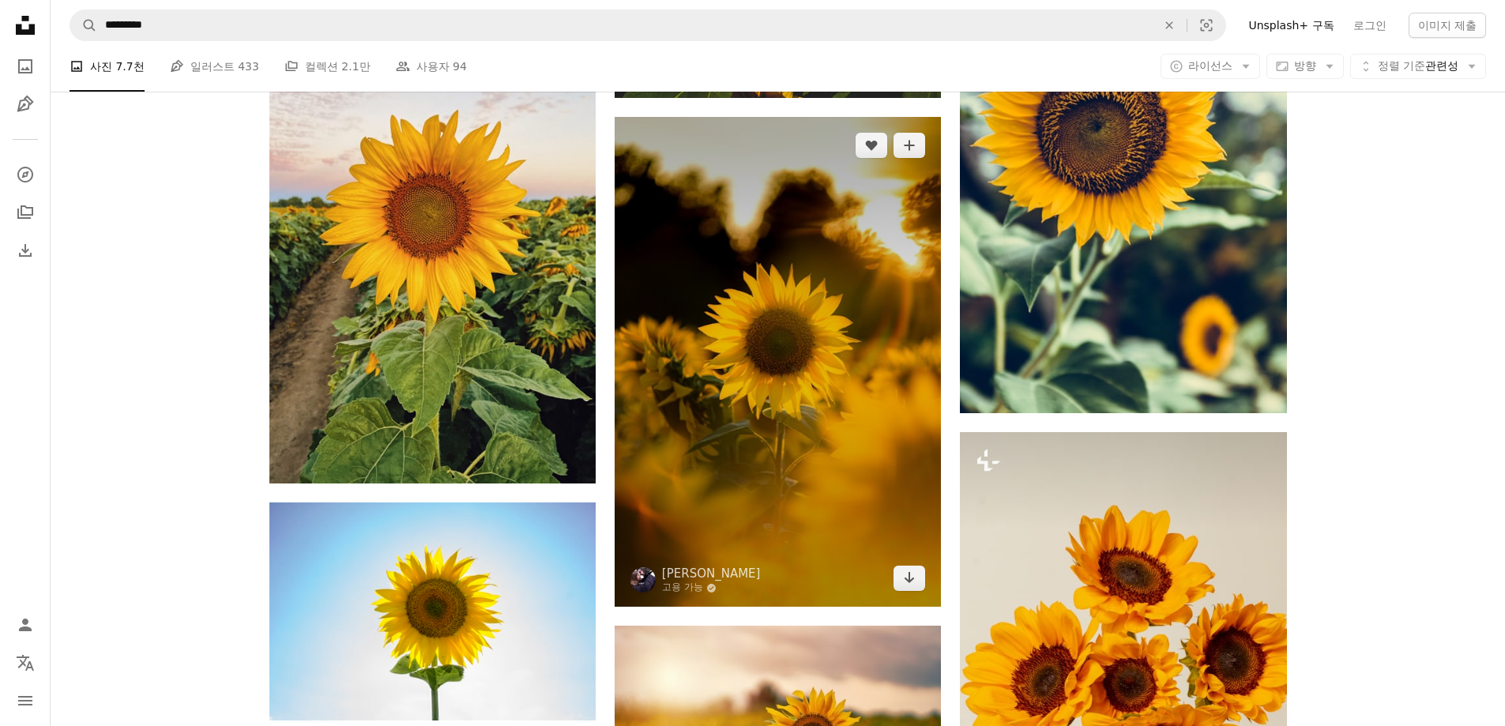
click at [798, 389] on img at bounding box center [777, 362] width 326 height 490
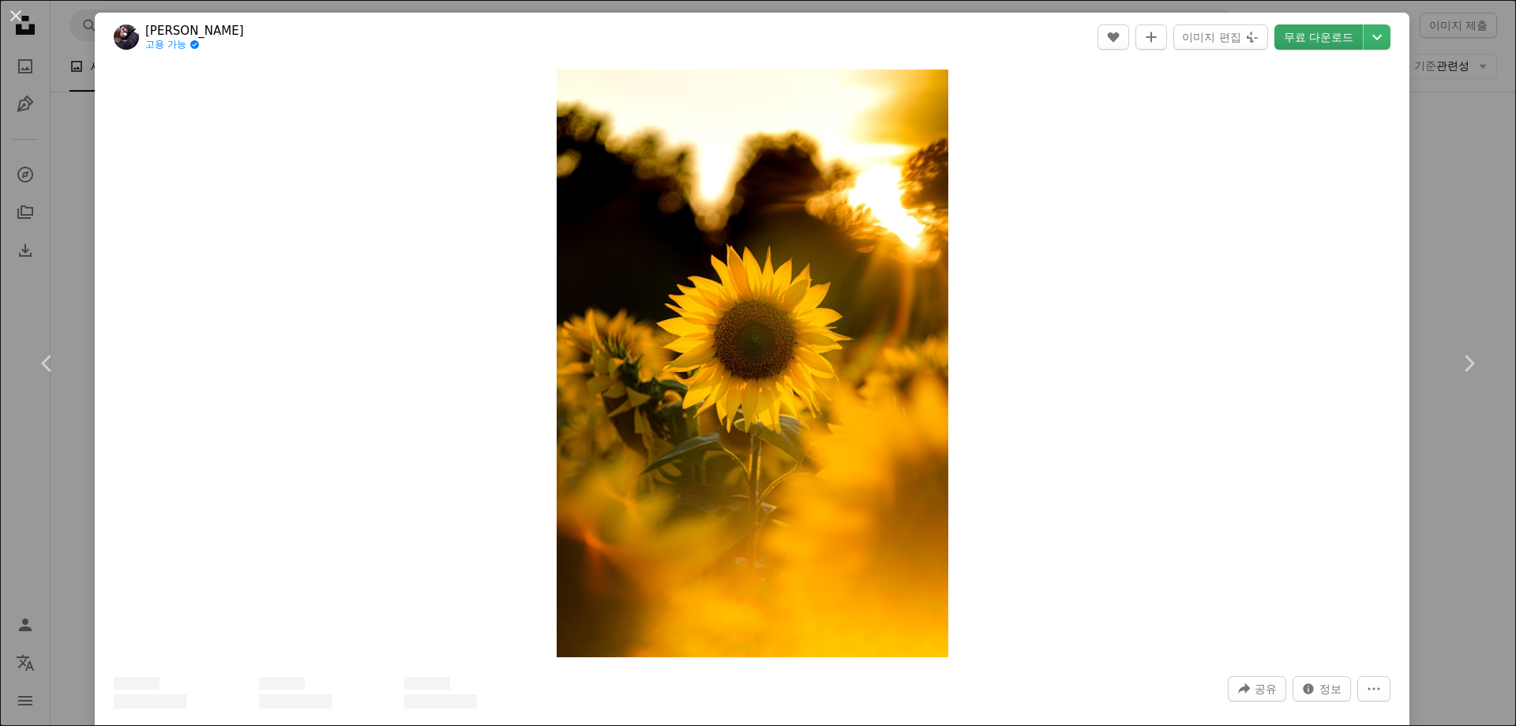
click at [1277, 41] on link "무료 다운로드" at bounding box center [1319, 36] width 88 height 25
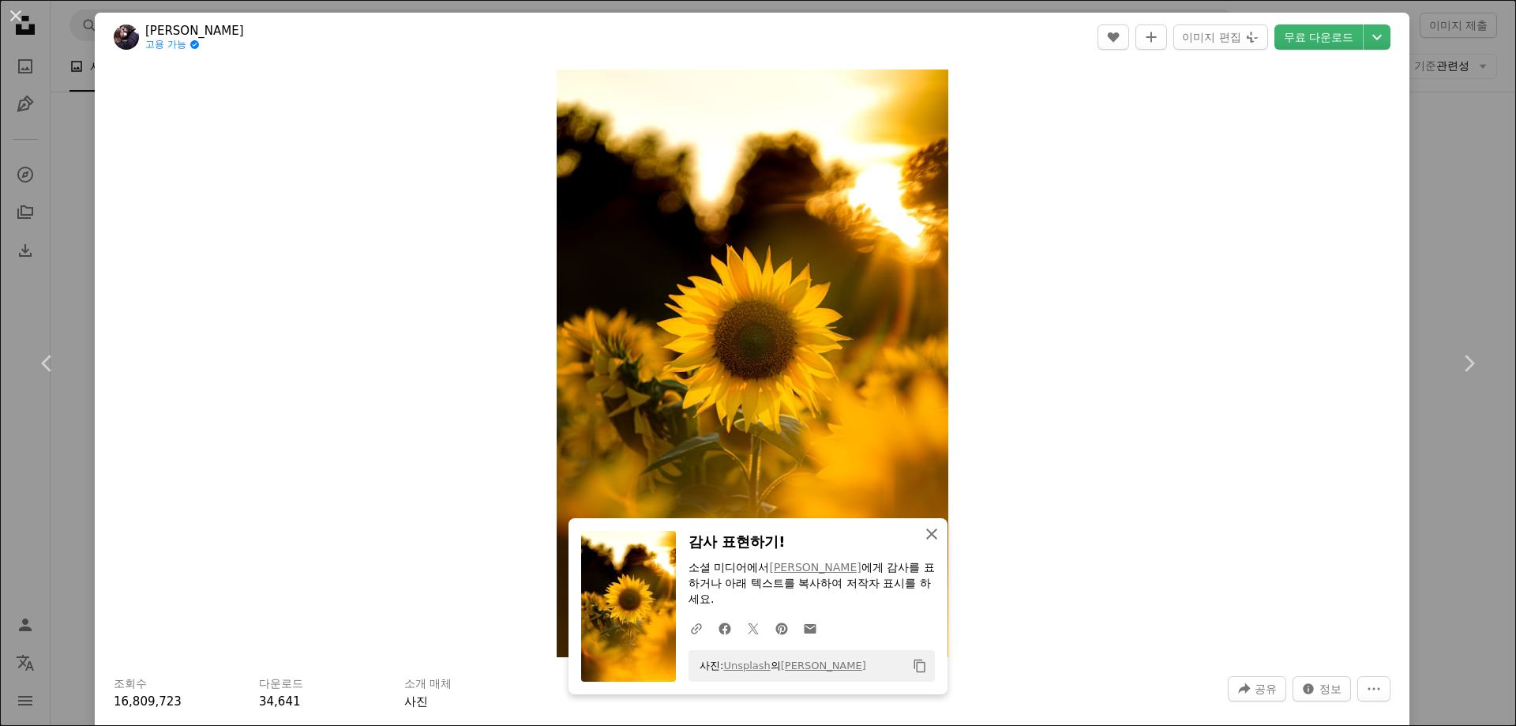
click at [926, 531] on icon "button" at bounding box center [931, 533] width 11 height 11
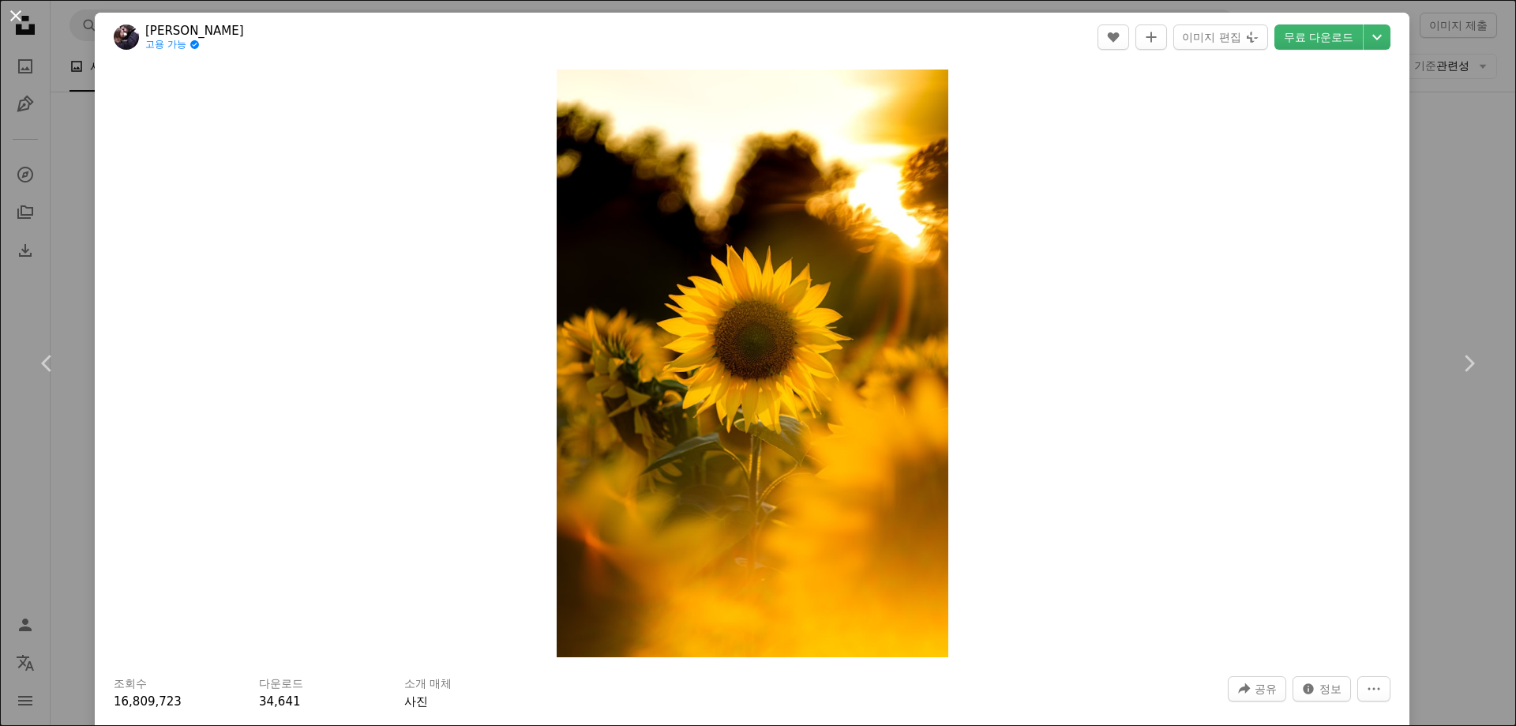
click at [12, 17] on button "An X shape" at bounding box center [15, 15] width 19 height 19
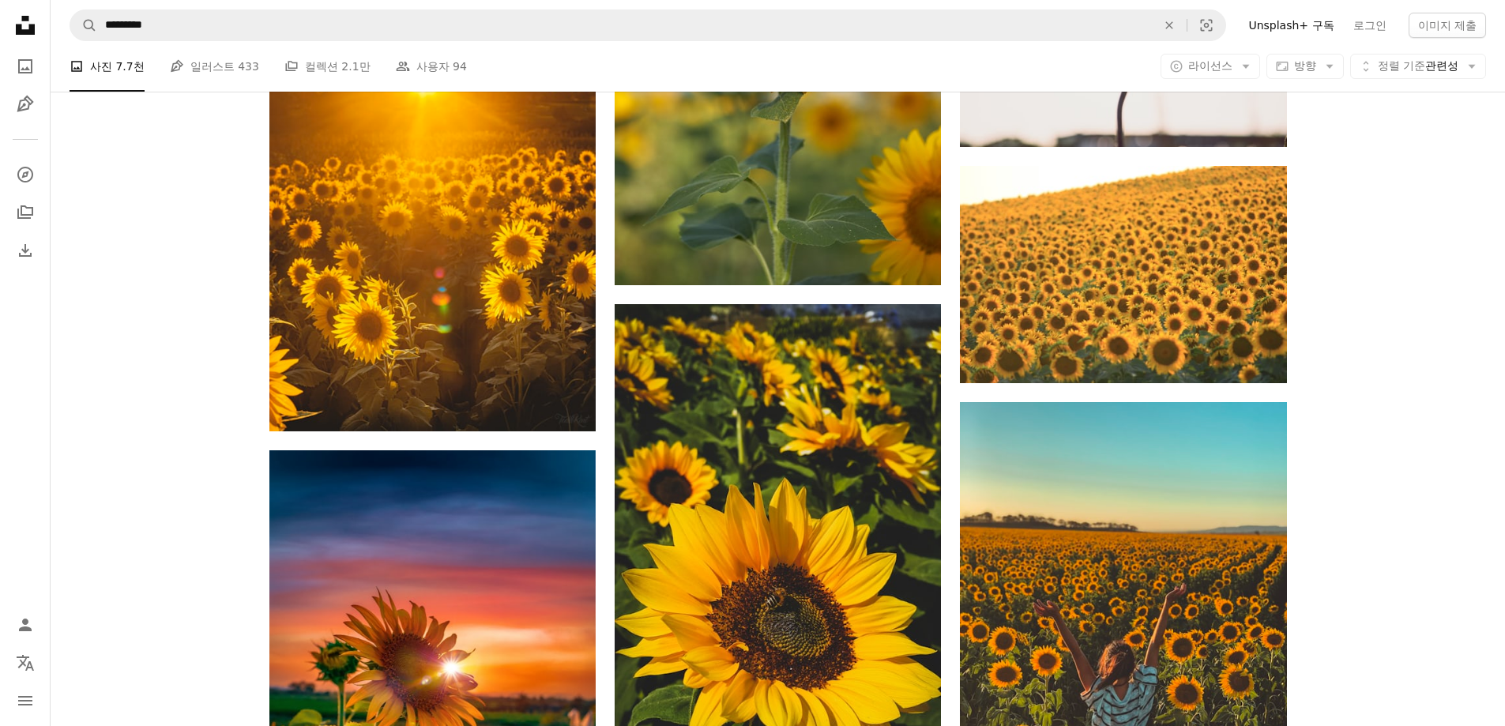
scroll to position [10492, 0]
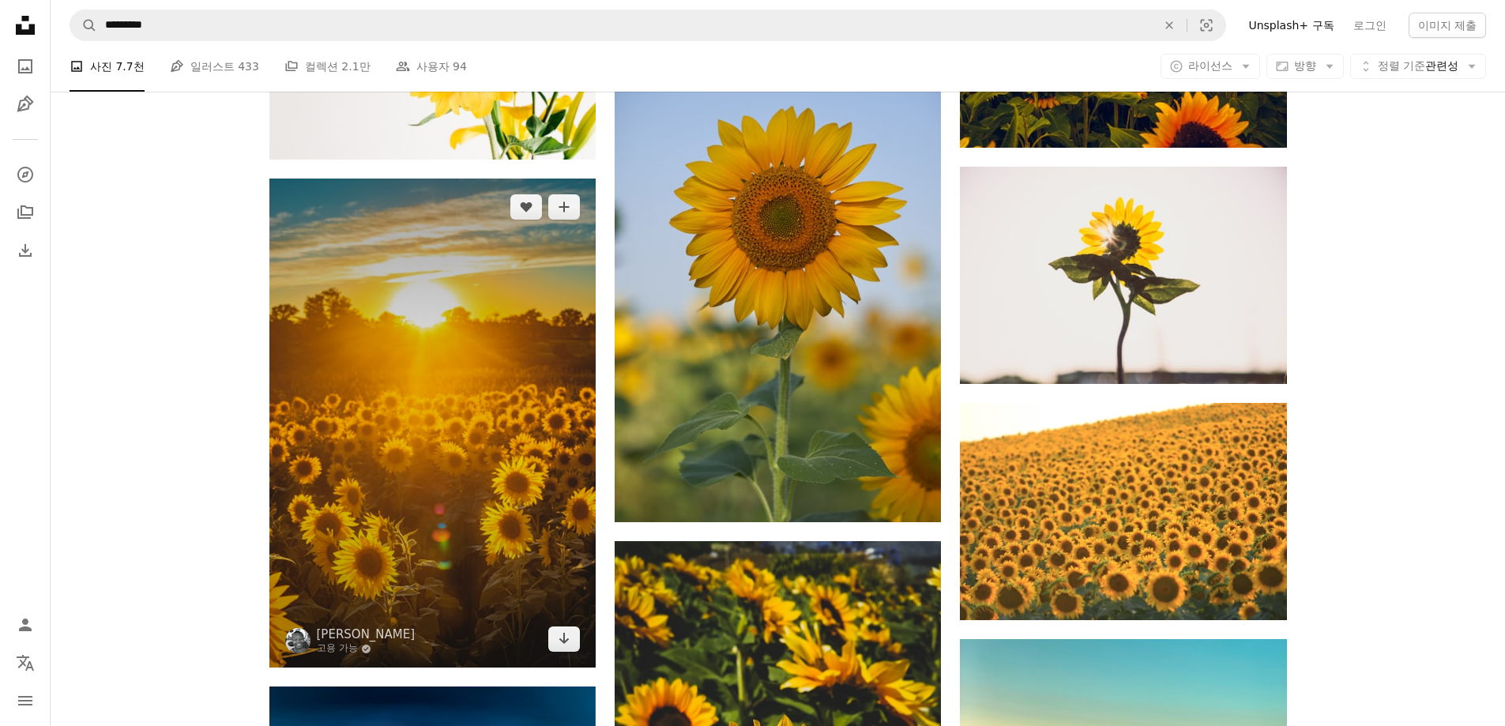
click at [448, 450] on img at bounding box center [432, 423] width 326 height 490
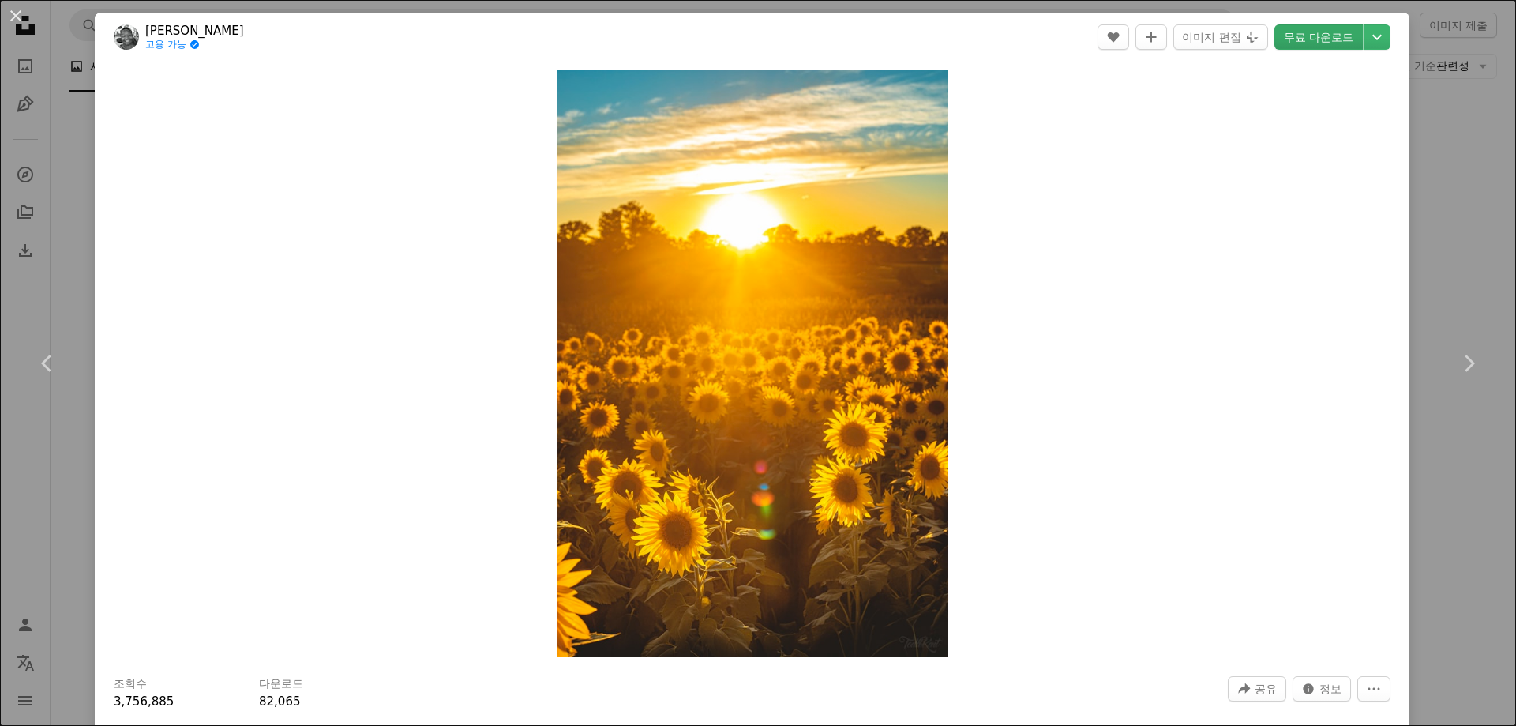
click at [1293, 39] on link "무료 다운로드" at bounding box center [1319, 36] width 88 height 25
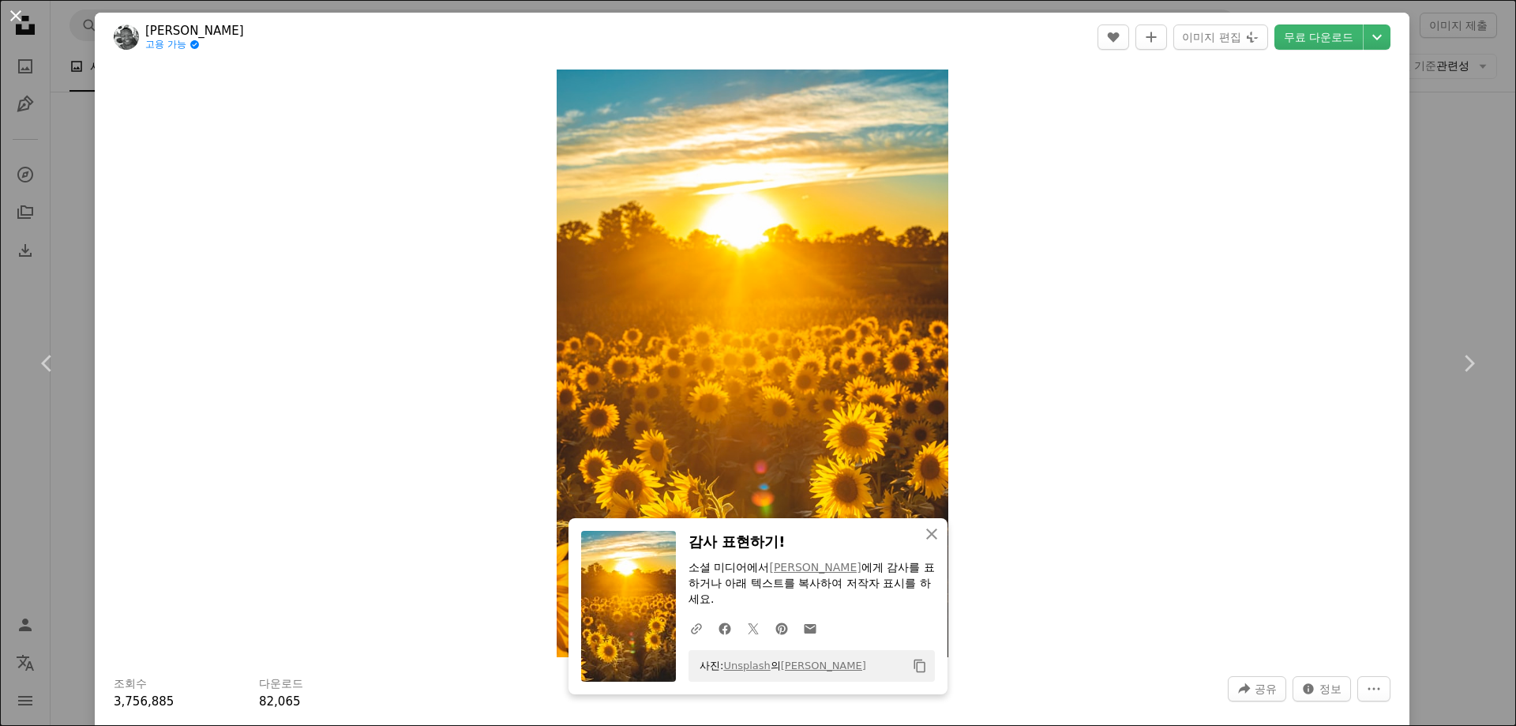
click at [25, 25] on button "An X shape" at bounding box center [15, 15] width 19 height 19
click at [19, 15] on icon "Unsplash logo Unsplash 홈" at bounding box center [25, 25] width 32 height 32
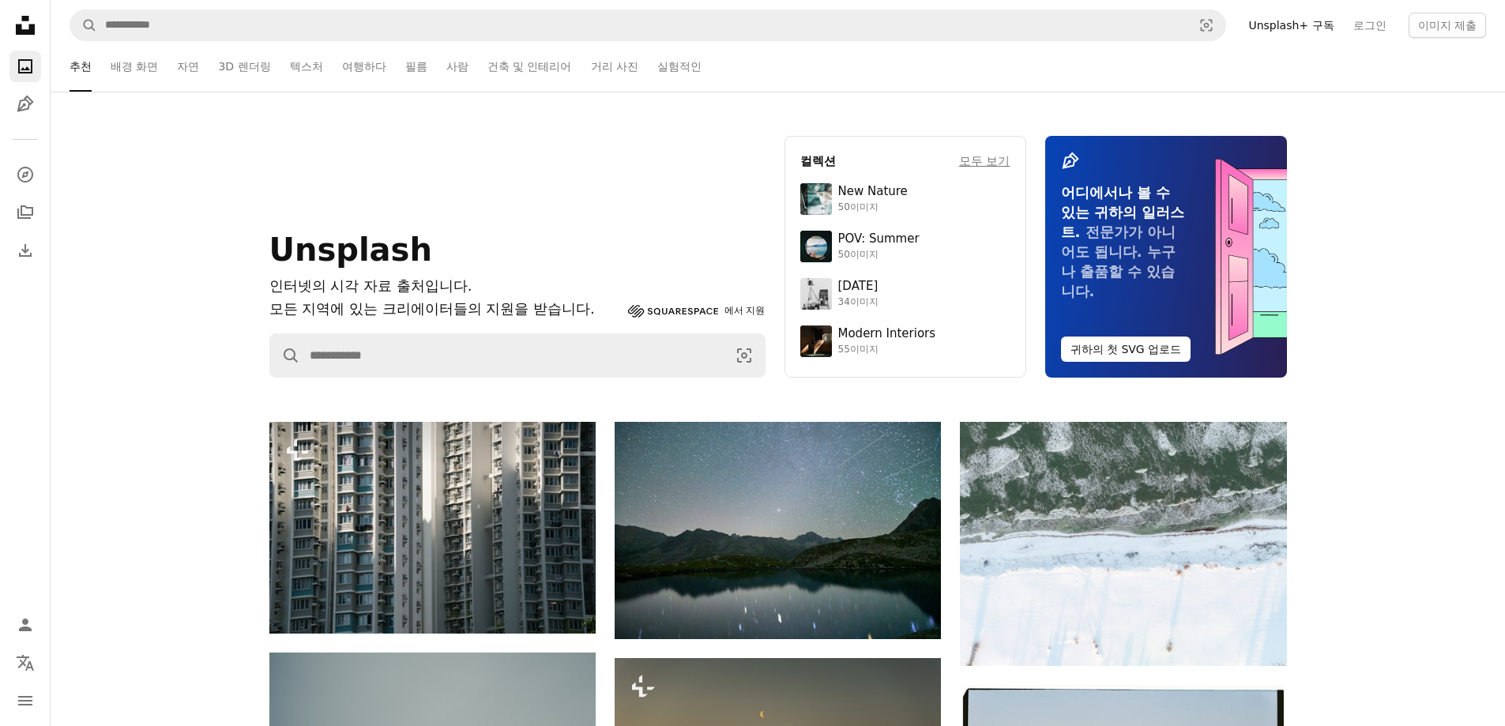
scroll to position [2921, 0]
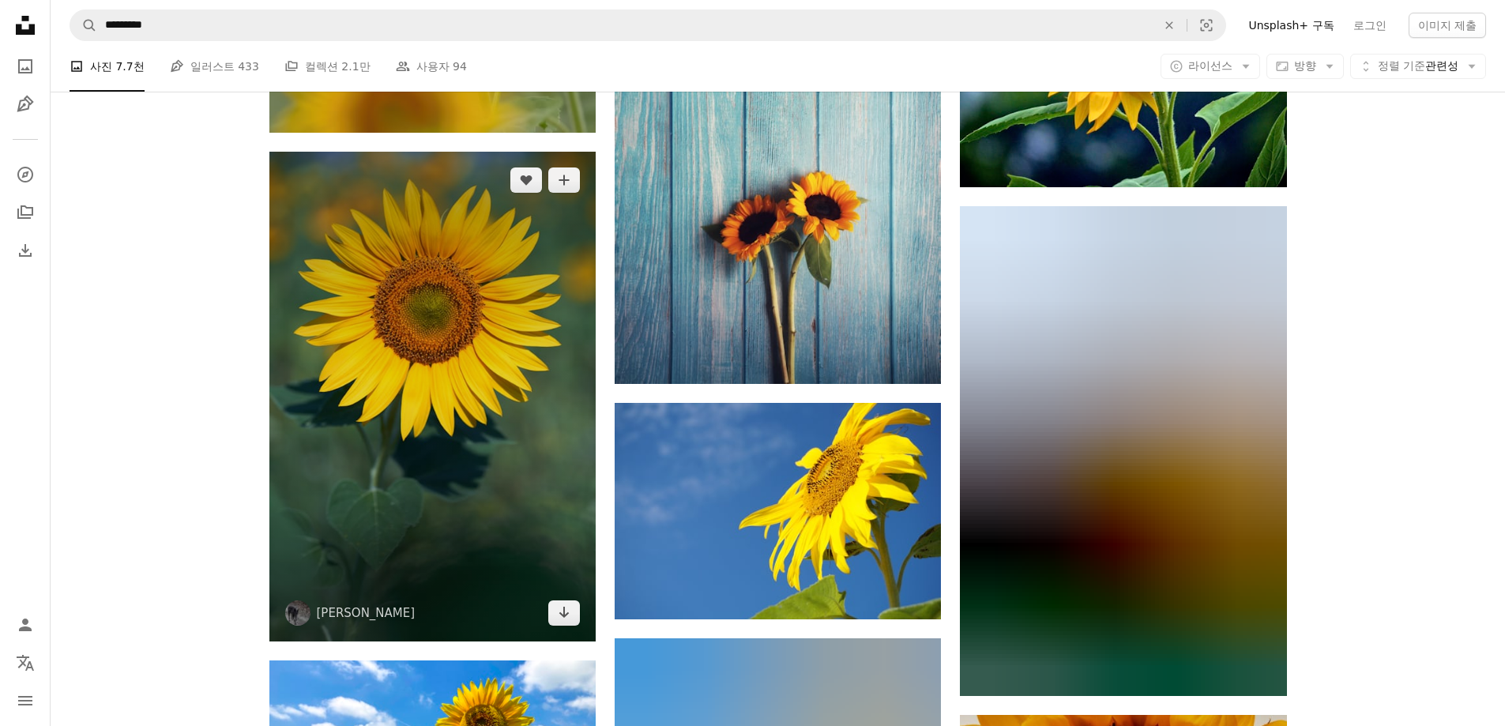
scroll to position [12861, 0]
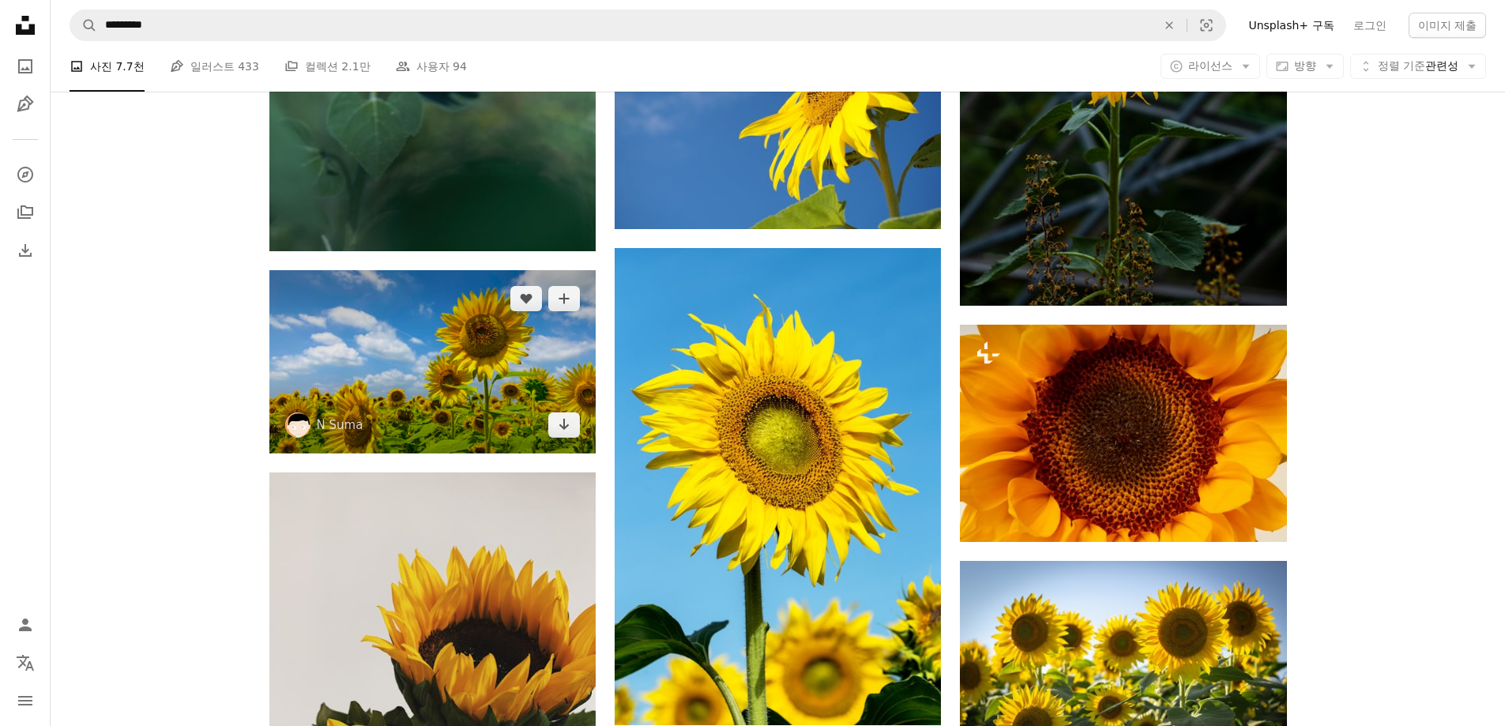
click at [436, 314] on img at bounding box center [432, 361] width 326 height 183
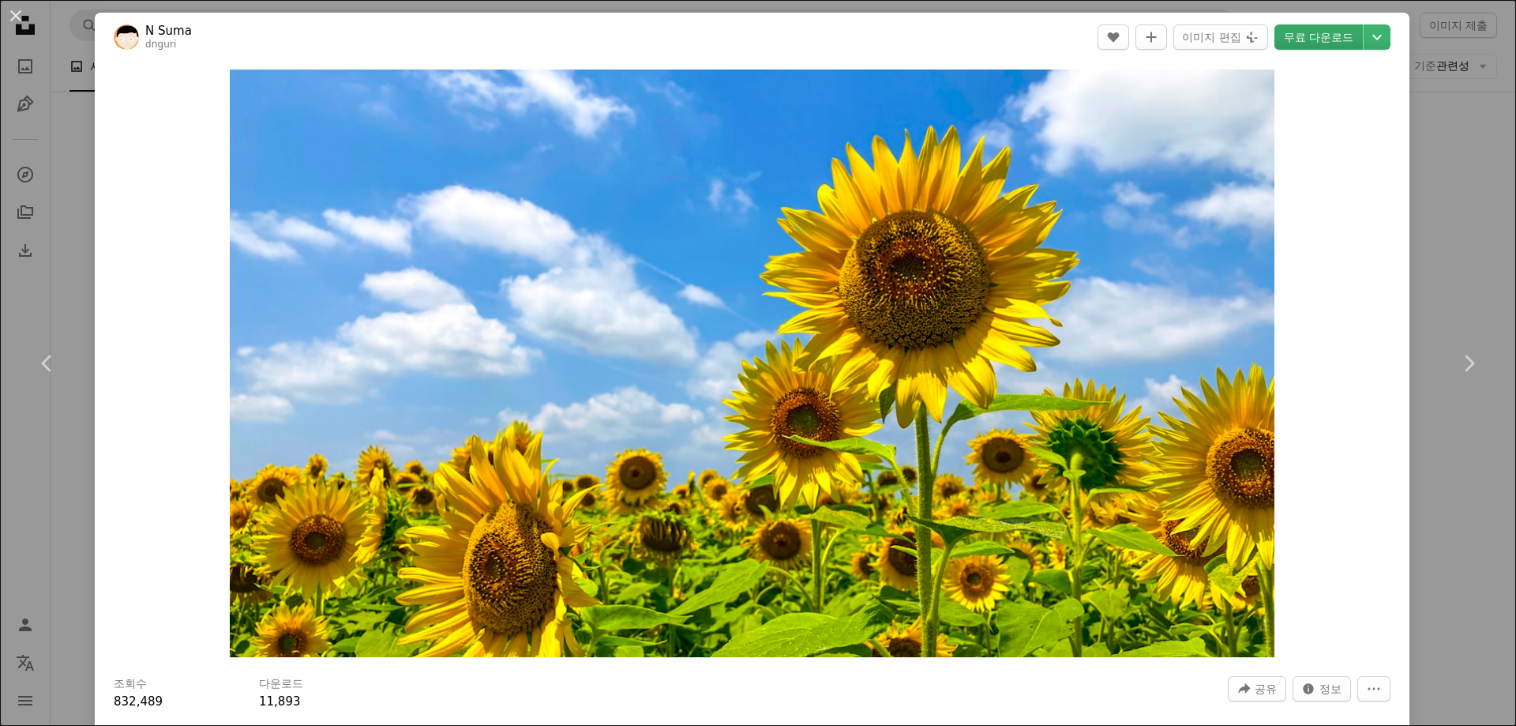
click at [1303, 44] on link "무료 다운로드" at bounding box center [1319, 36] width 88 height 25
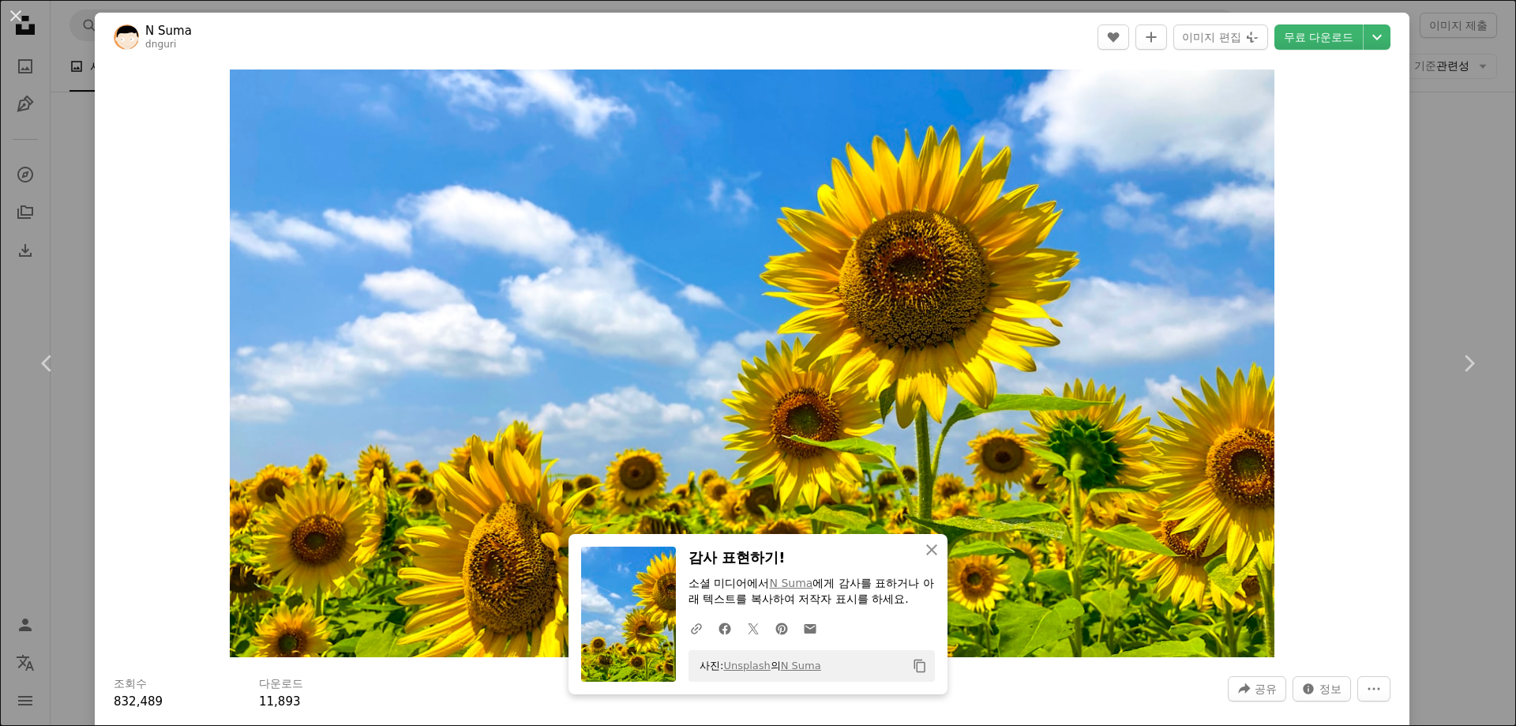
drag, startPoint x: 14, startPoint y: 16, endPoint x: 954, endPoint y: 396, distance: 1014.0
click at [14, 16] on button "An X shape" at bounding box center [15, 15] width 19 height 19
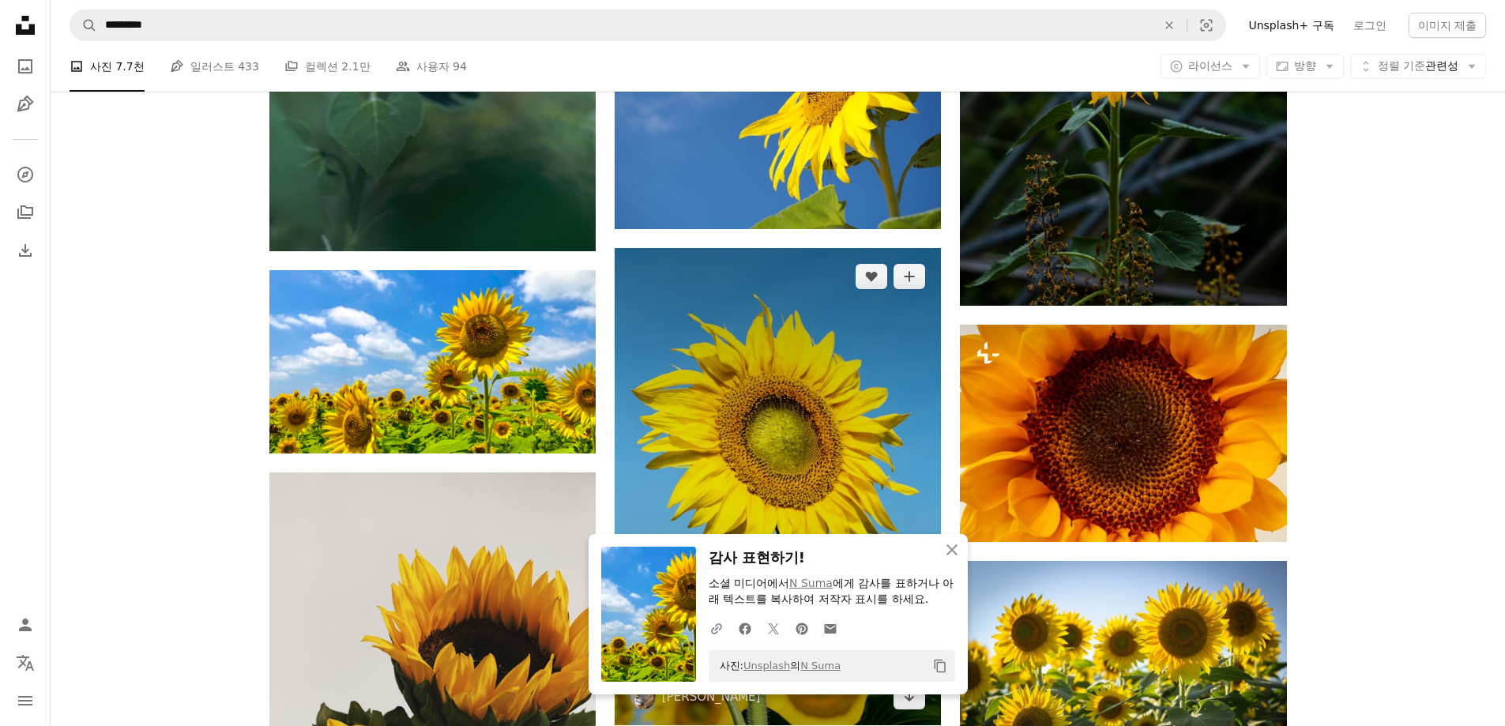
scroll to position [13335, 0]
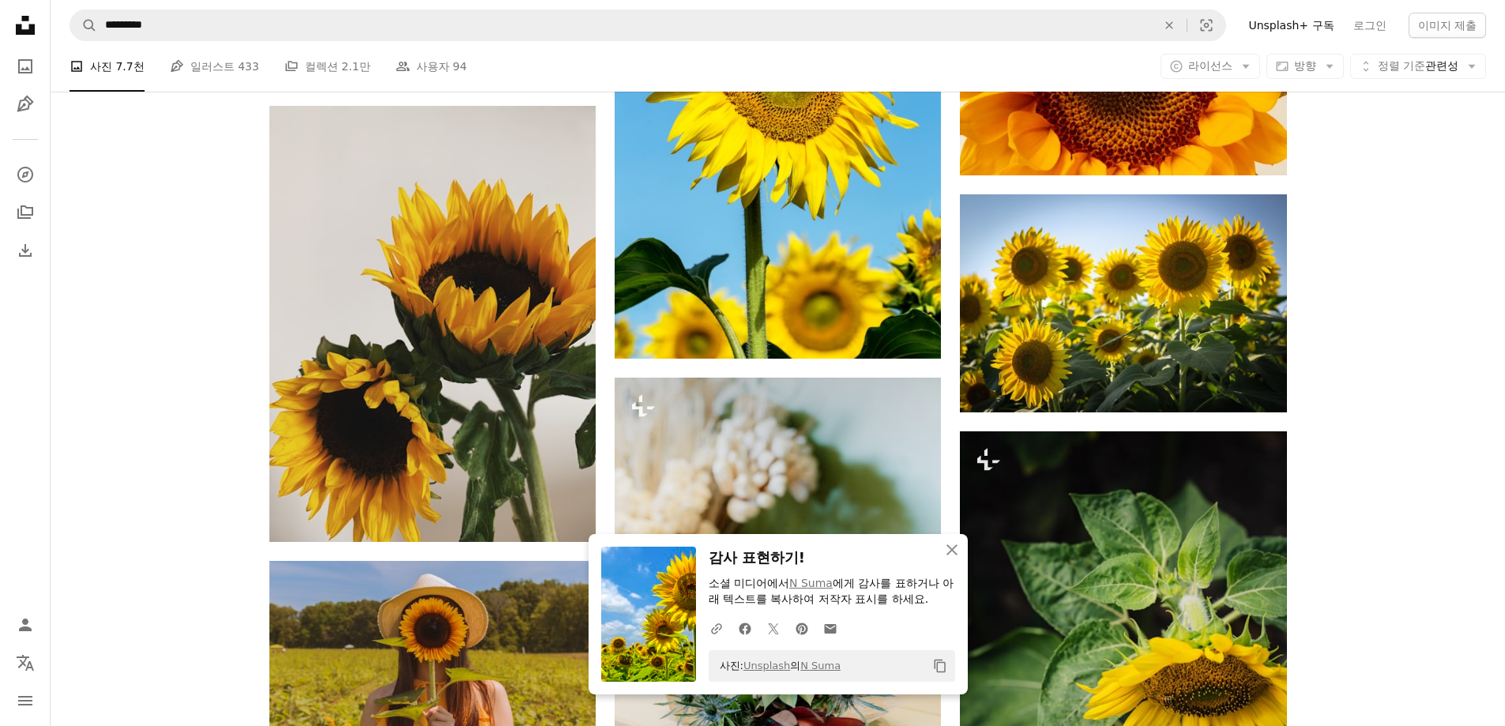
scroll to position [13256, 0]
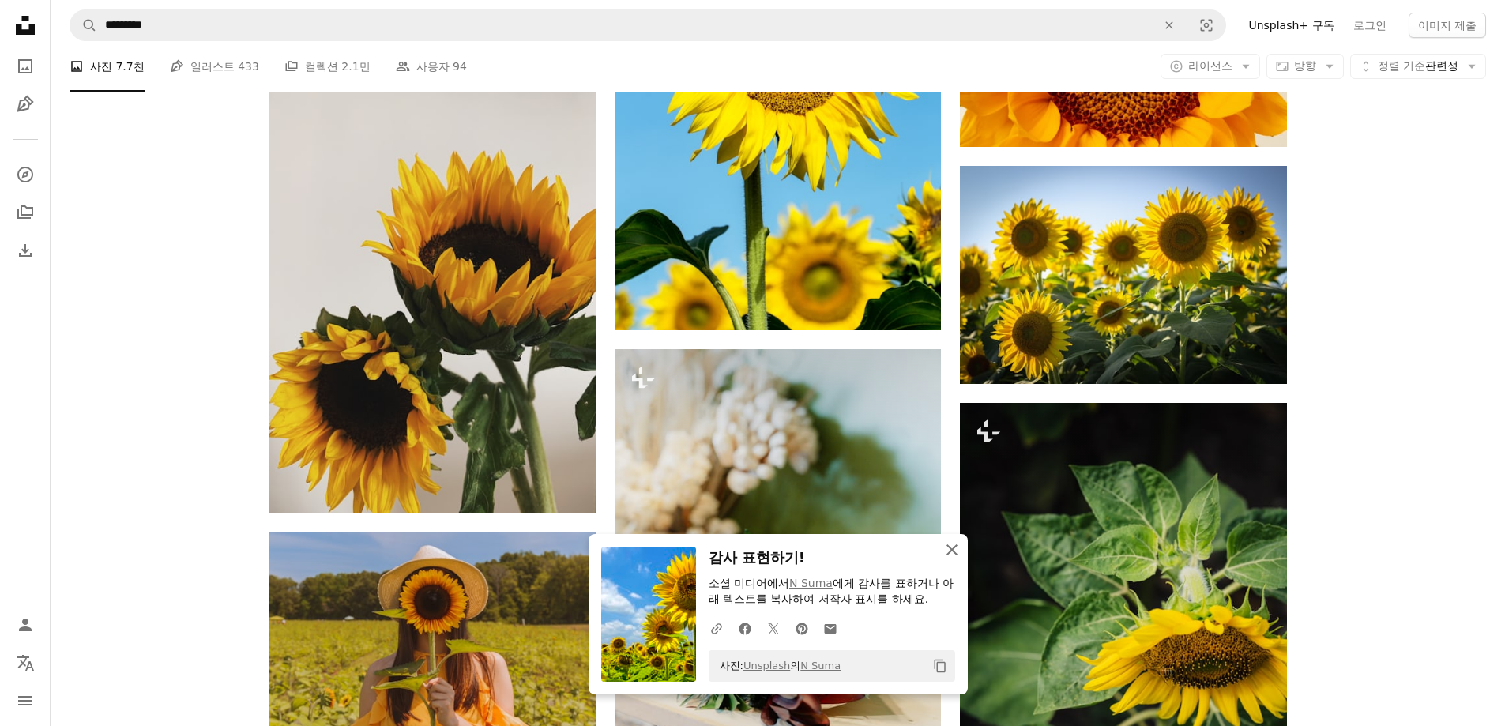
click at [964, 544] on button "An X shape 닫기" at bounding box center [952, 550] width 32 height 32
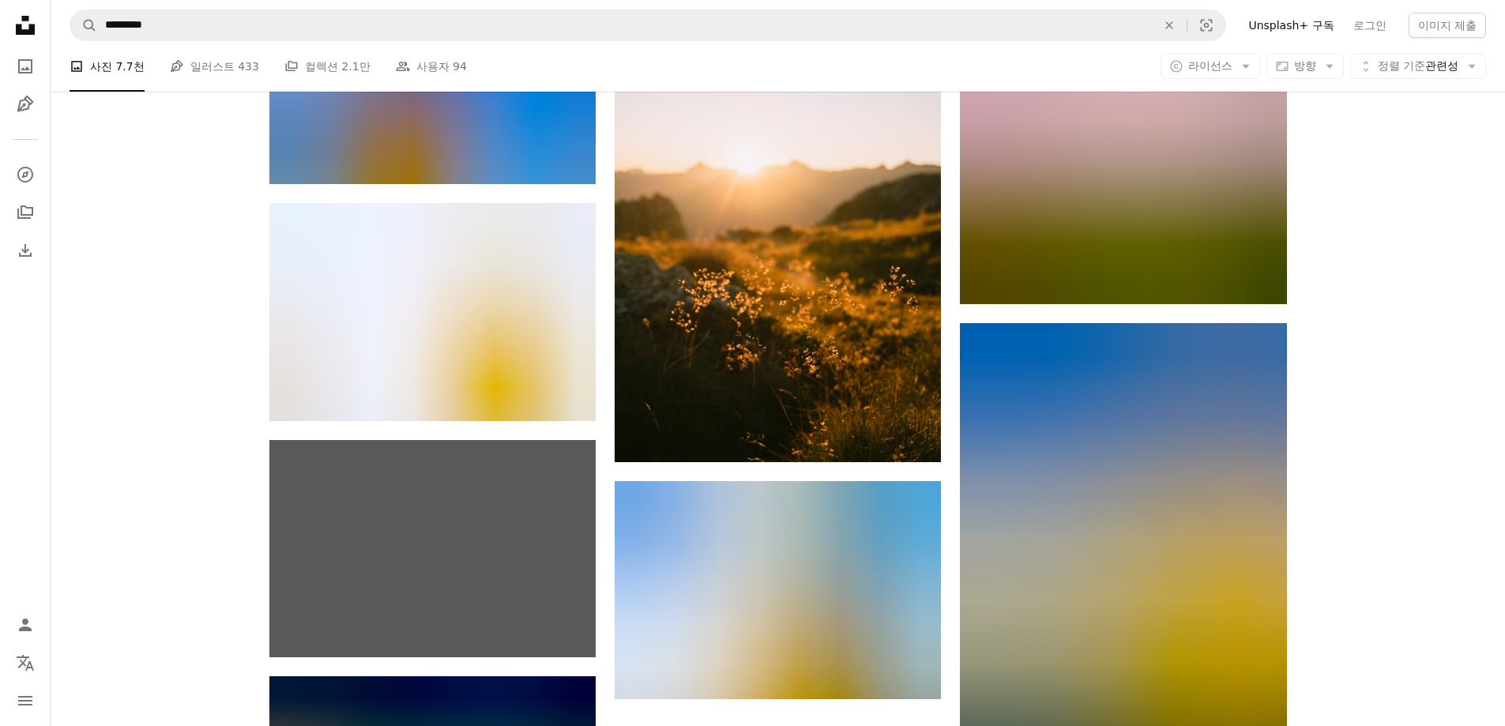
scroll to position [14757, 0]
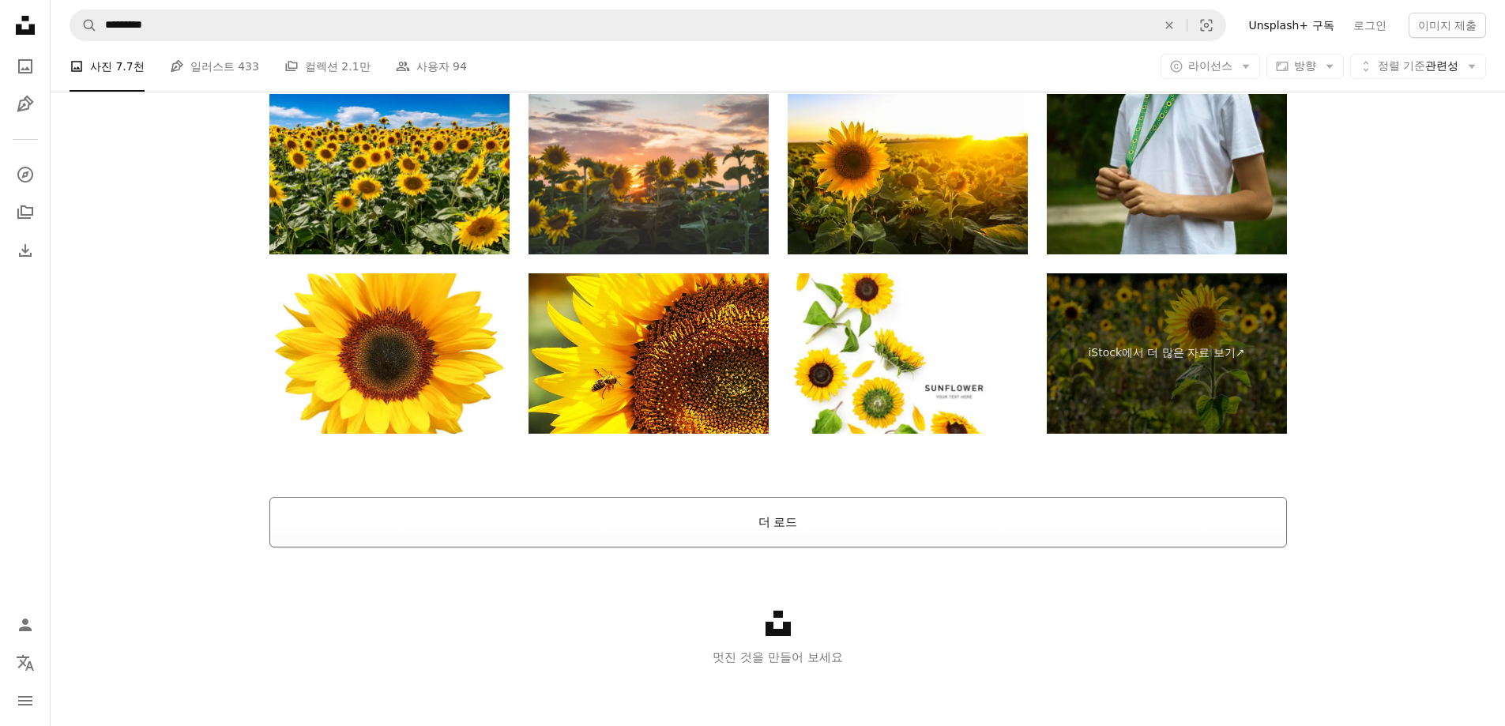
click at [996, 519] on button "더 로드" at bounding box center [777, 522] width 1017 height 51
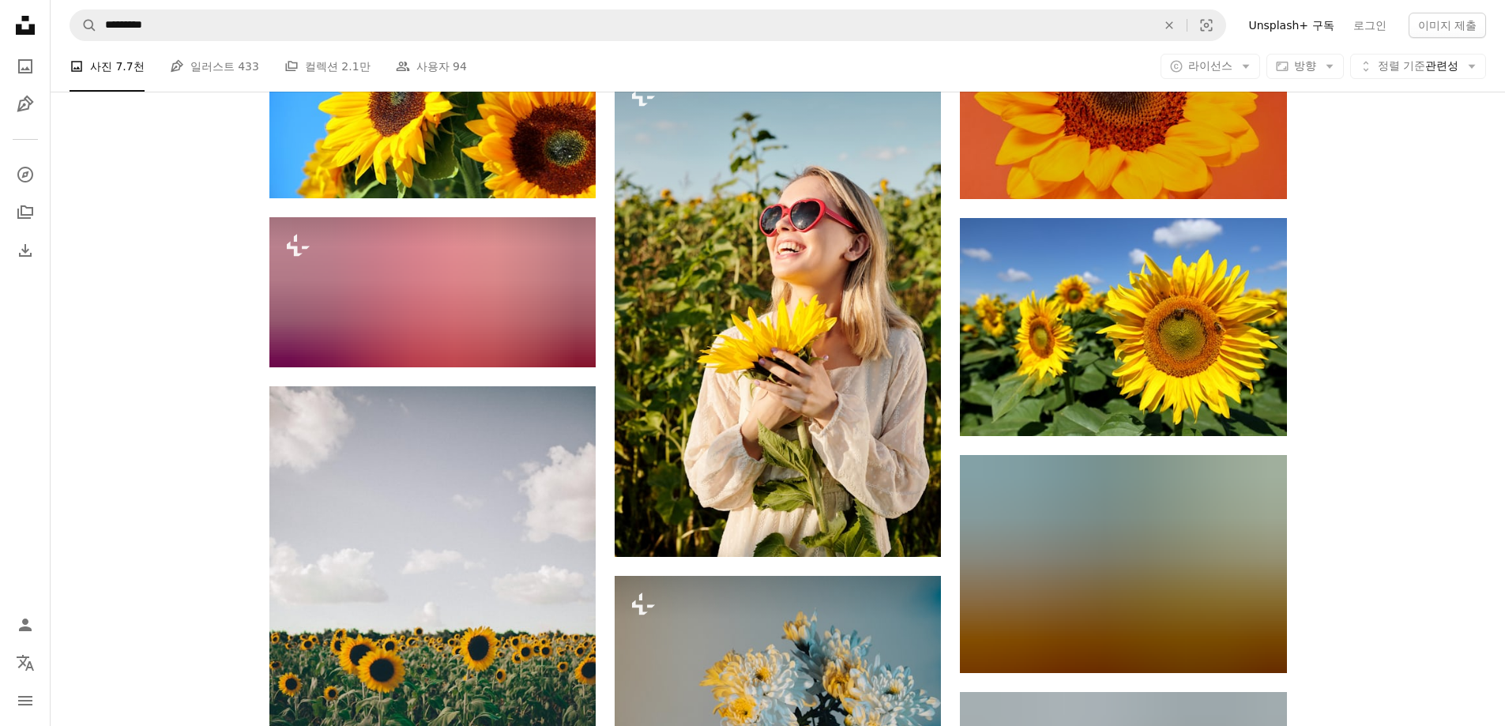
scroll to position [19986, 0]
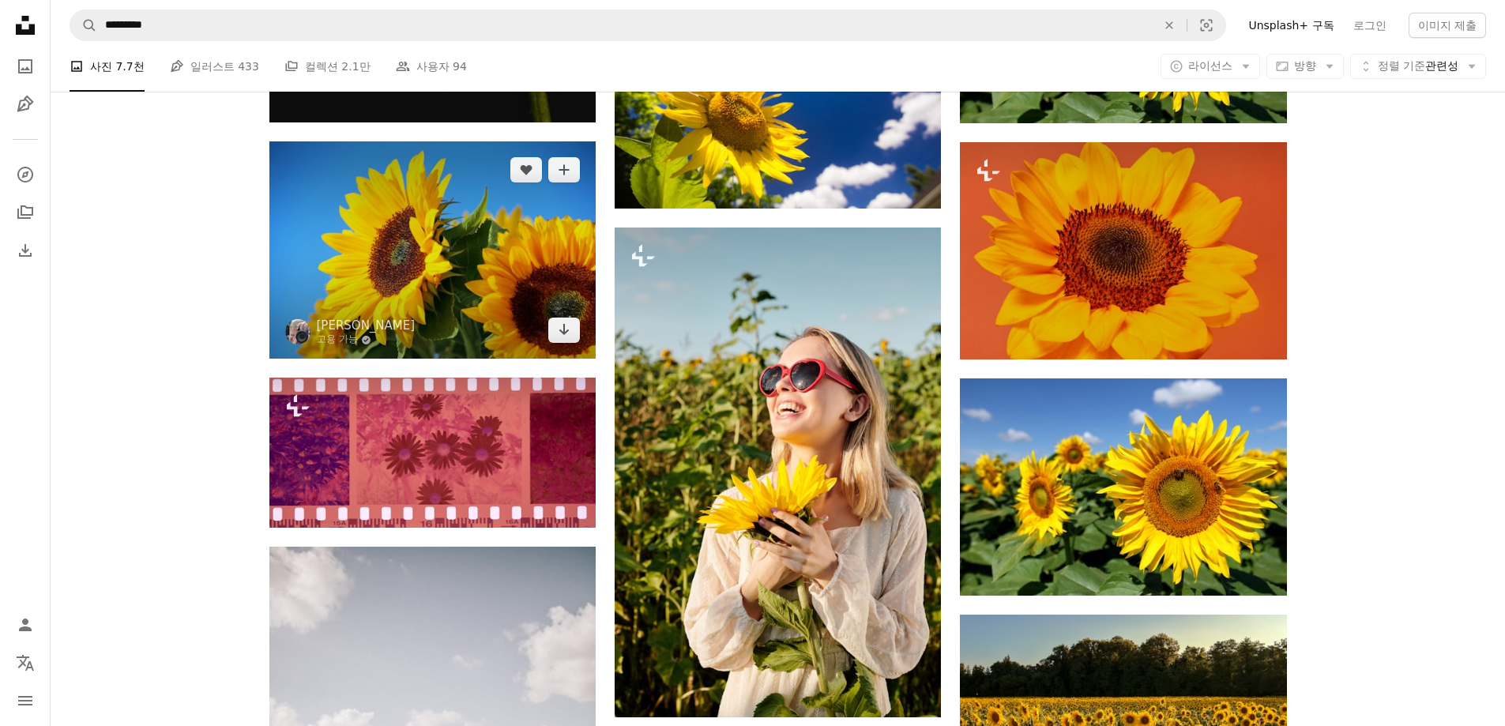
click at [430, 297] on img at bounding box center [432, 249] width 326 height 217
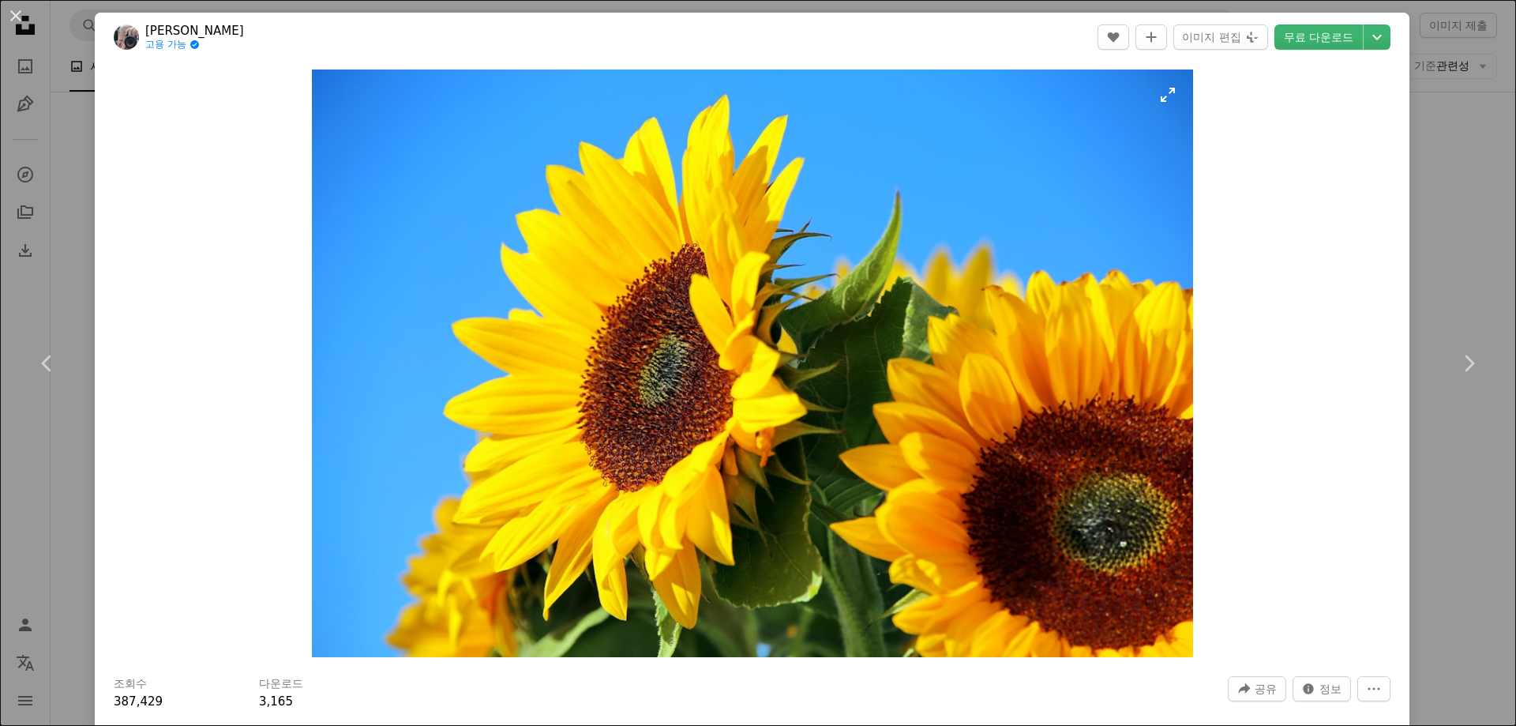
click at [1323, 28] on link "무료 다운로드" at bounding box center [1319, 36] width 88 height 25
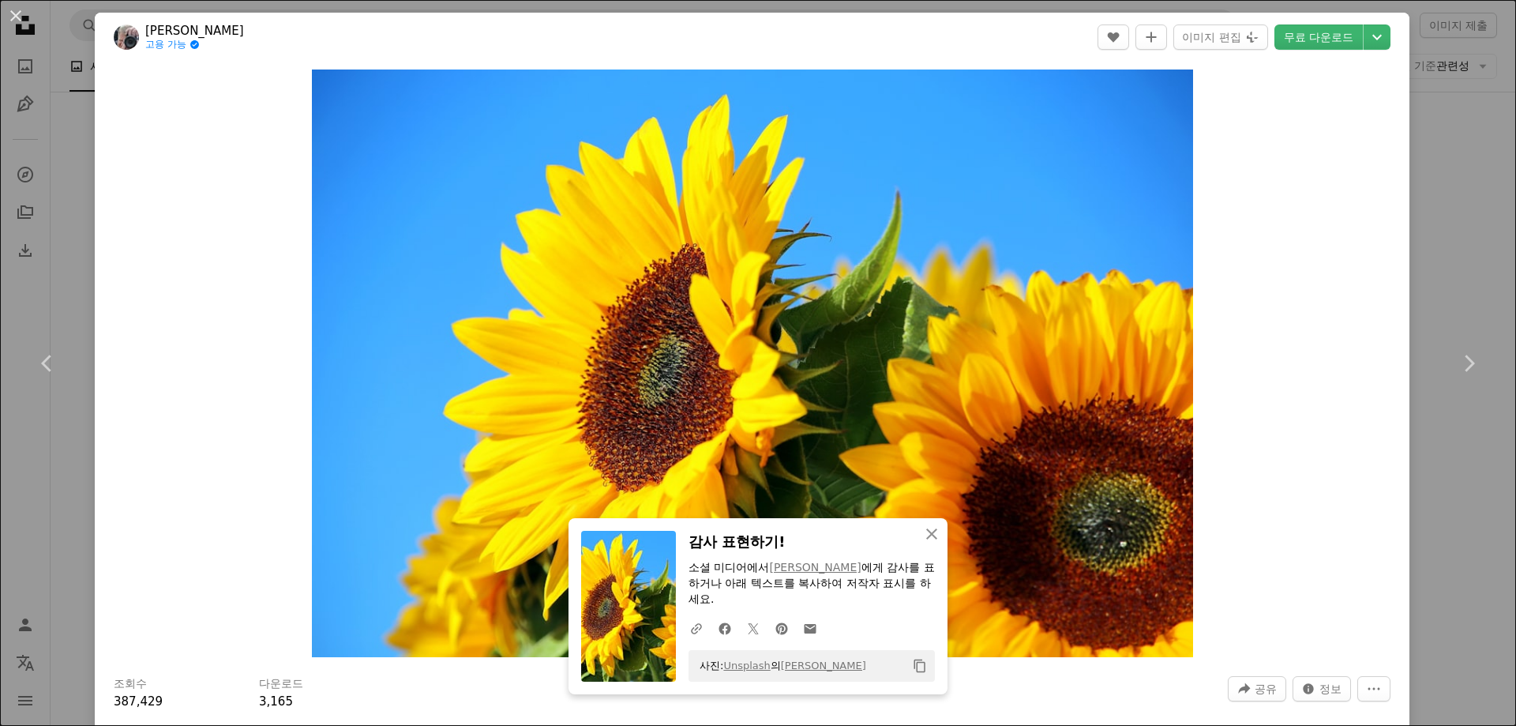
drag, startPoint x: 13, startPoint y: 14, endPoint x: 915, endPoint y: 220, distance: 925.0
click at [13, 14] on button "An X shape" at bounding box center [15, 15] width 19 height 19
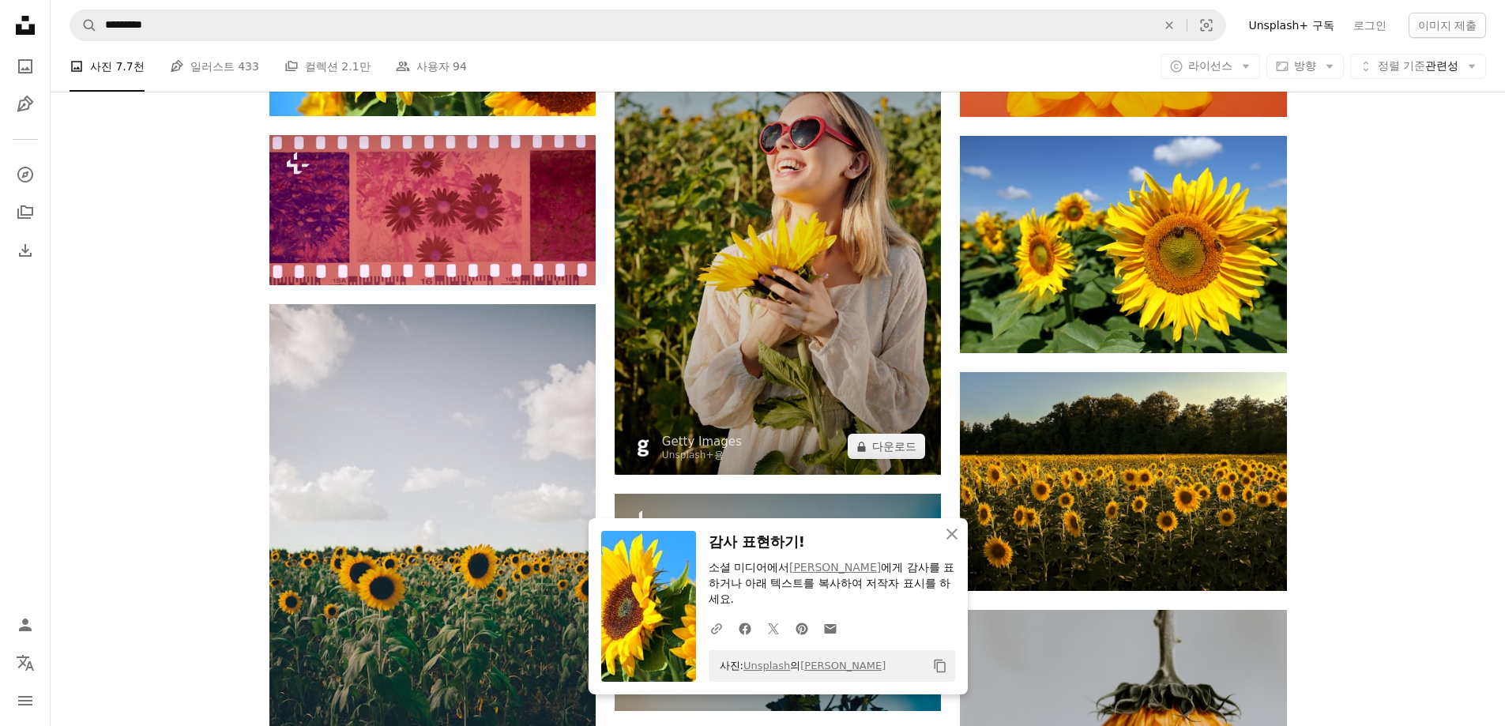
scroll to position [20381, 0]
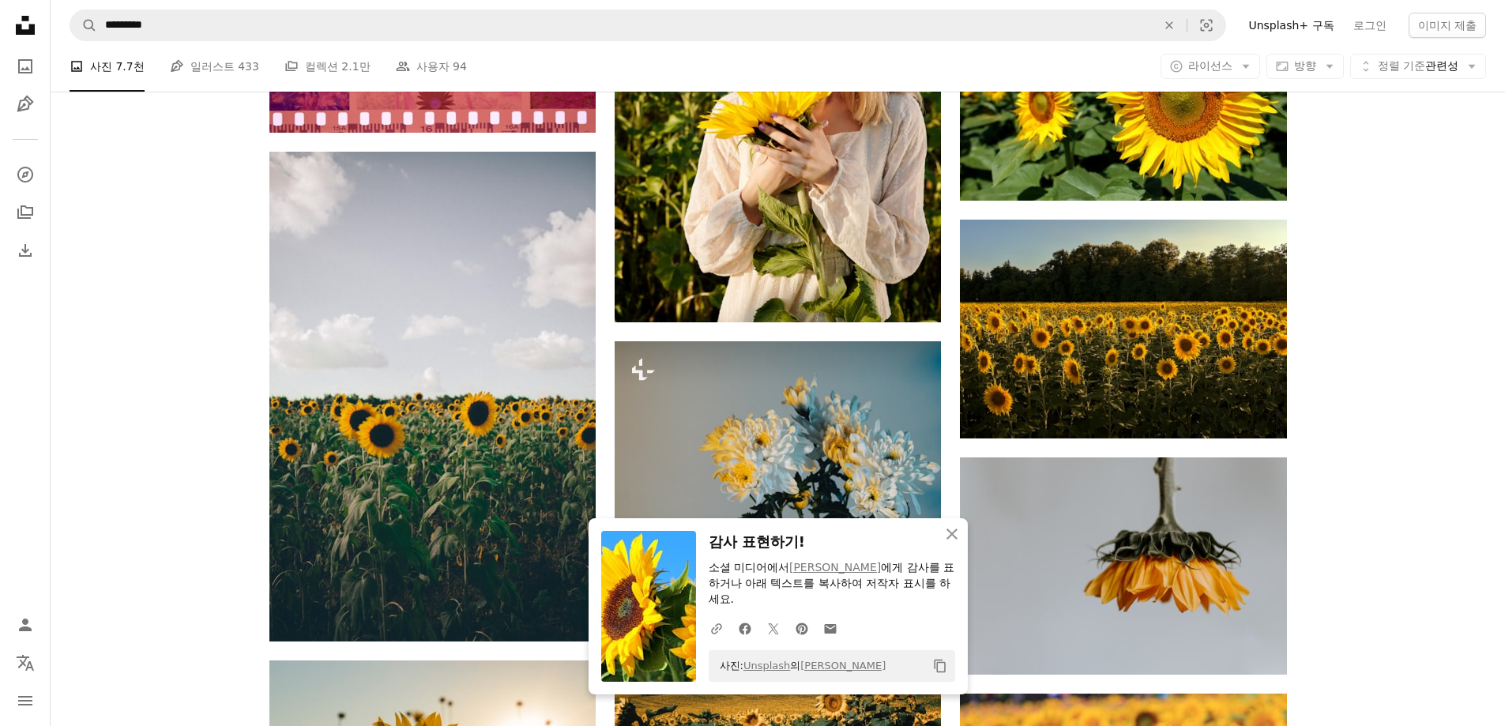
drag, startPoint x: 1418, startPoint y: 489, endPoint x: 1360, endPoint y: 507, distance: 60.4
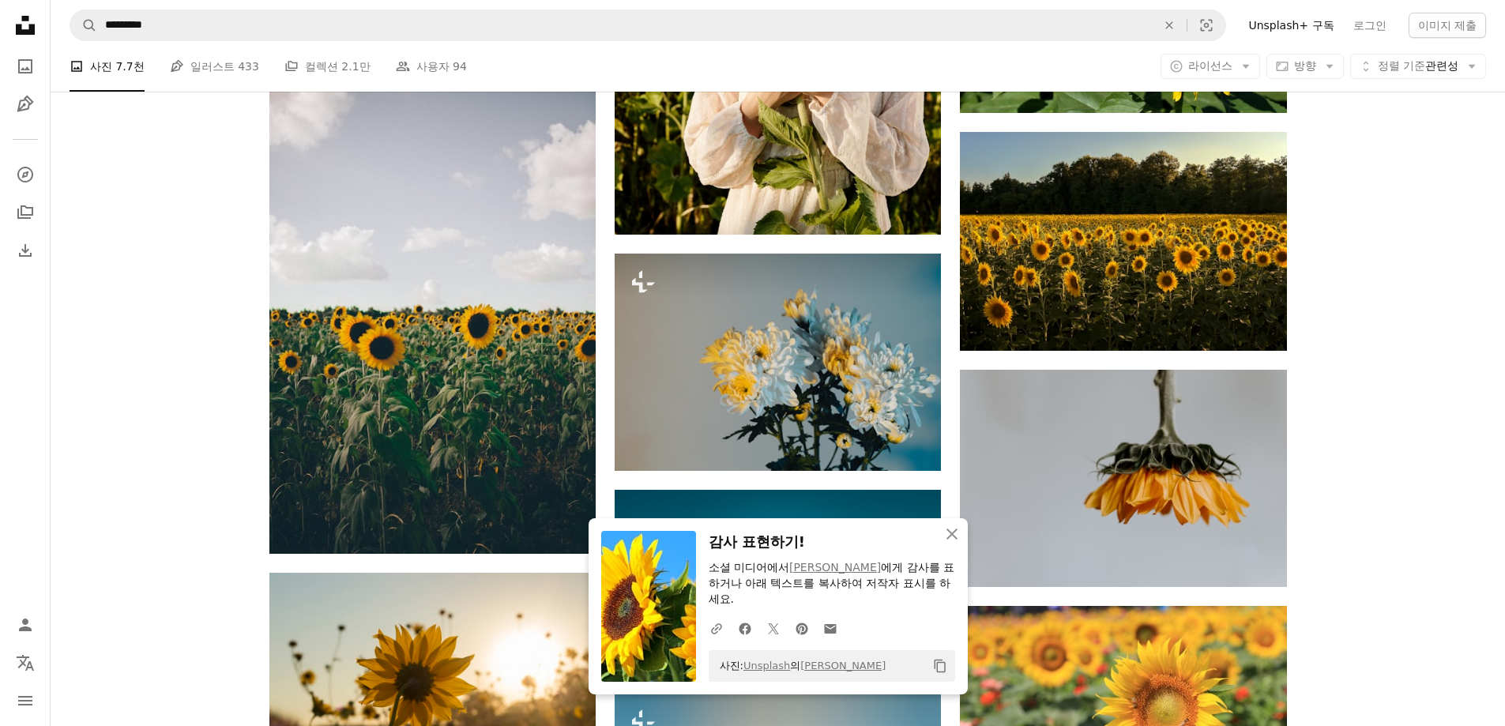
scroll to position [20618, 0]
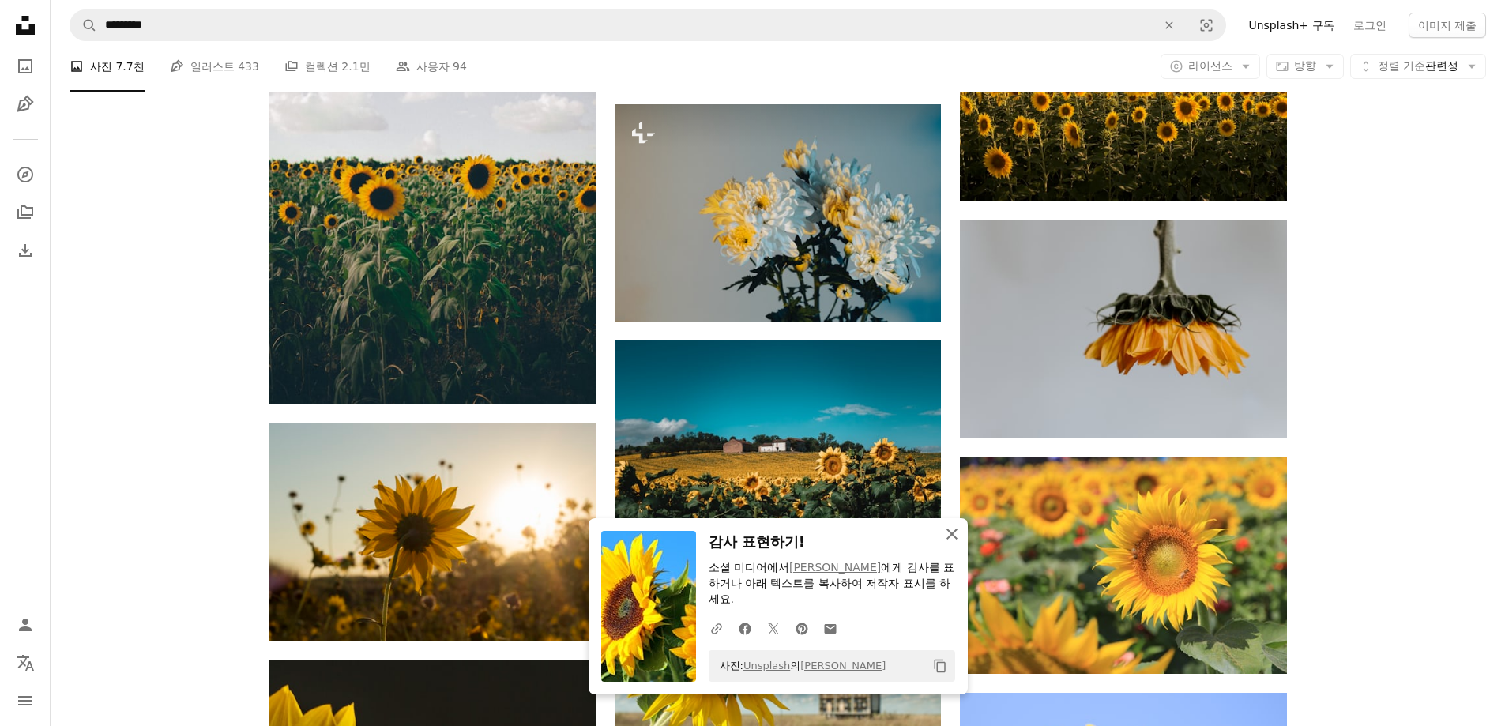
click at [957, 535] on icon "An X shape" at bounding box center [951, 533] width 19 height 19
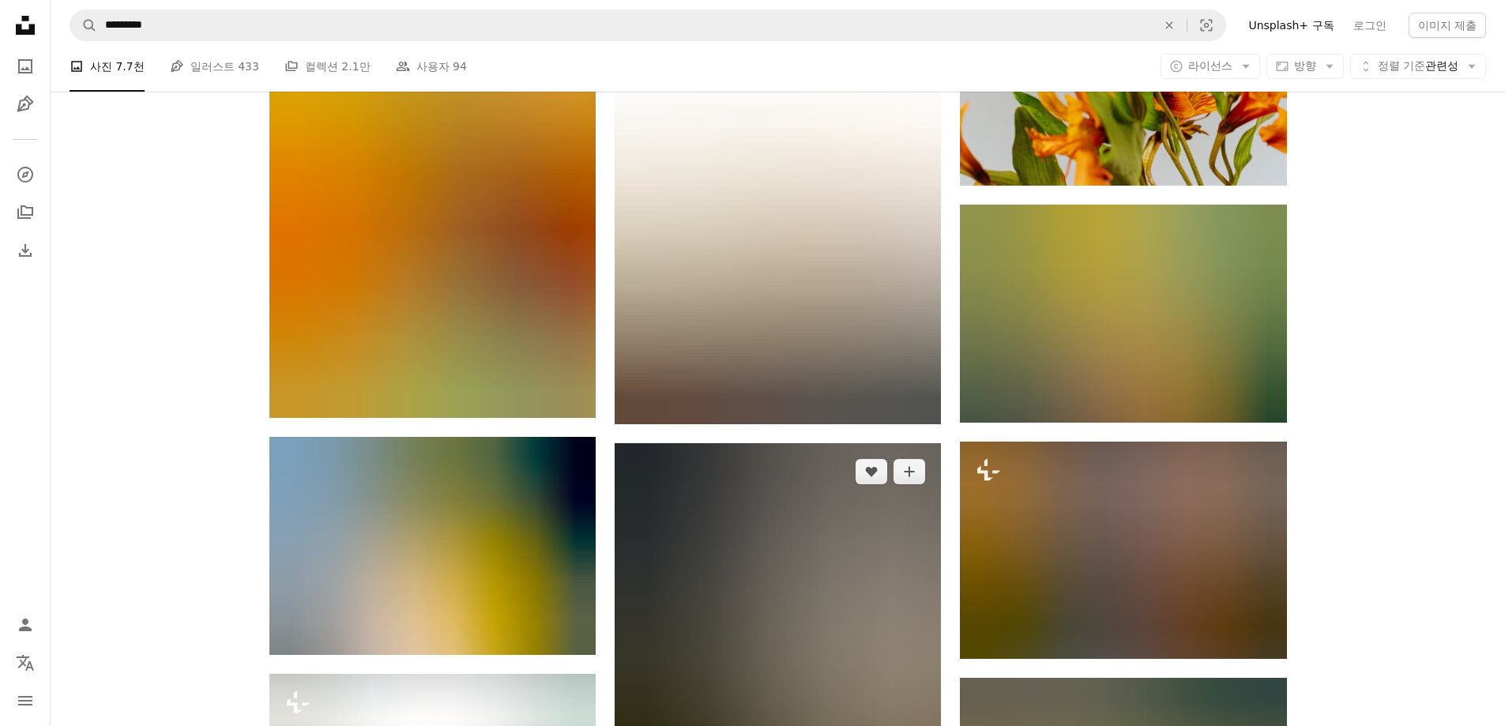
scroll to position [41389, 0]
